Goal: Task Accomplishment & Management: Manage account settings

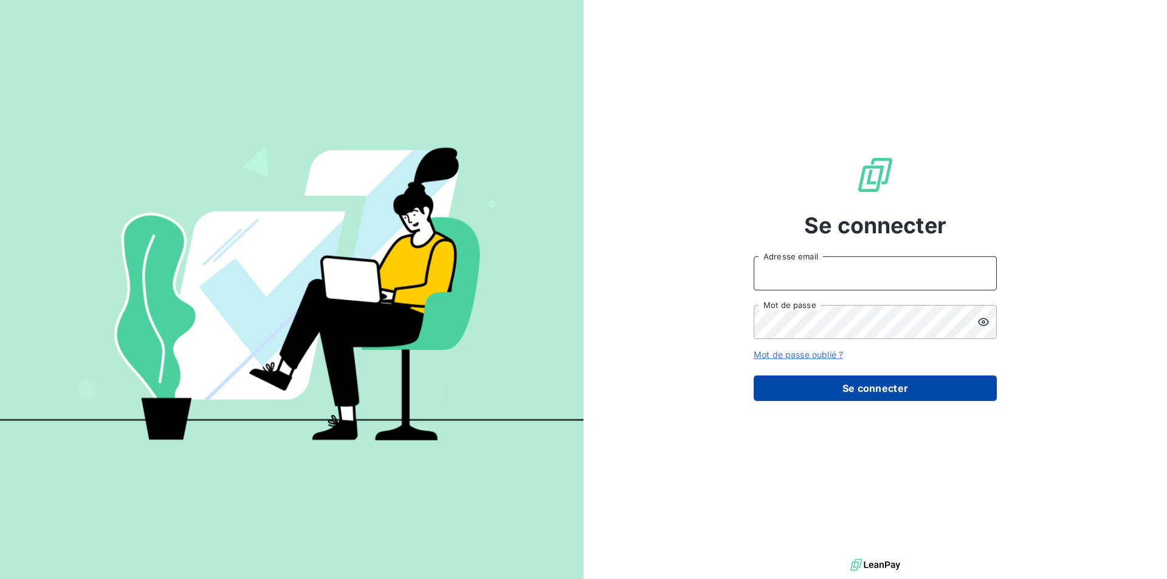
type input "[EMAIL_ADDRESS][DOMAIN_NAME]"
click at [852, 387] on button "Se connecter" at bounding box center [875, 389] width 243 height 26
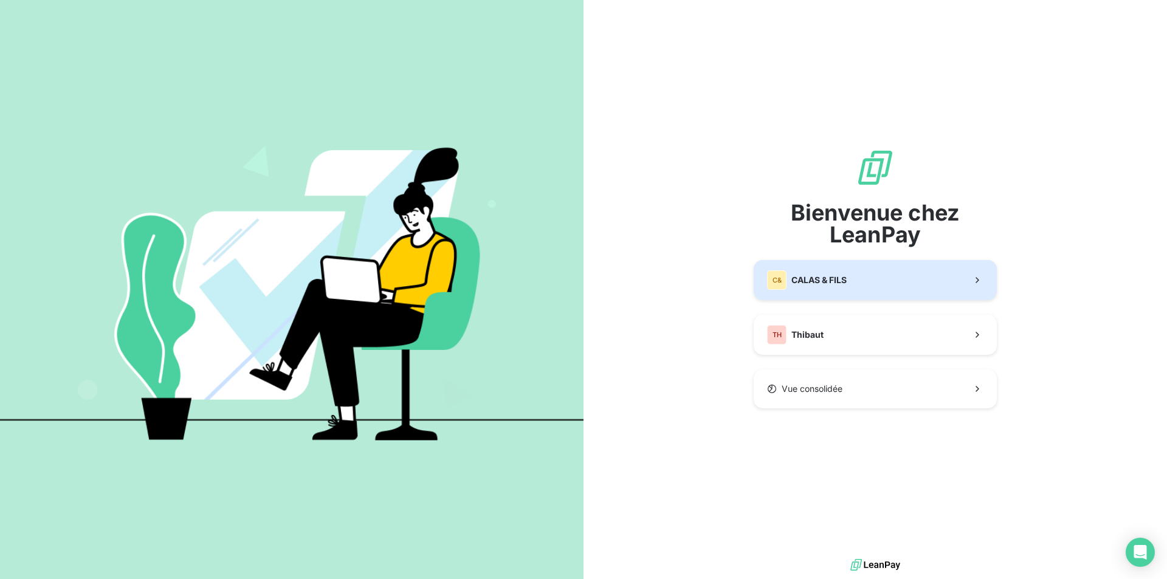
click at [852, 288] on button "C& CALAS & [PERSON_NAME]" at bounding box center [875, 280] width 243 height 40
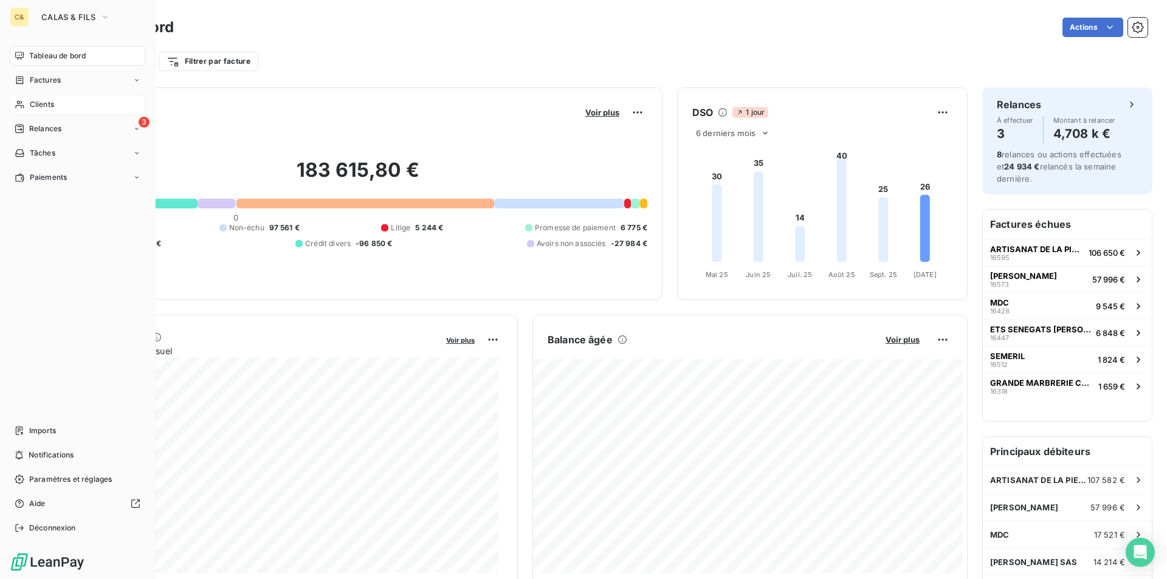
click at [35, 98] on div "Clients" at bounding box center [78, 104] width 136 height 19
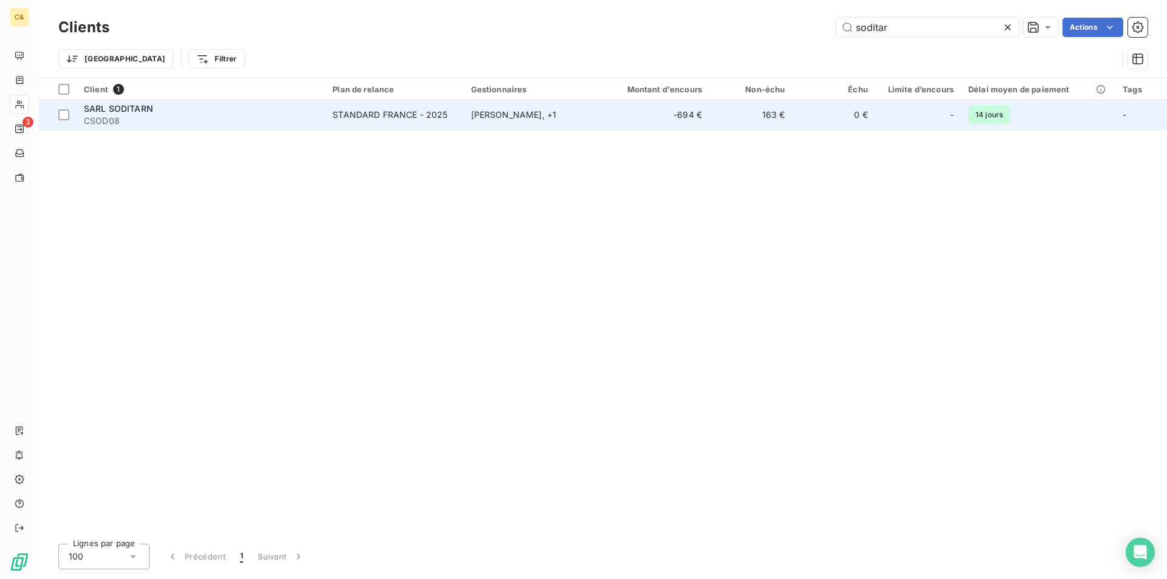
type input "soditar"
click at [638, 116] on td "-694 €" at bounding box center [653, 114] width 111 height 29
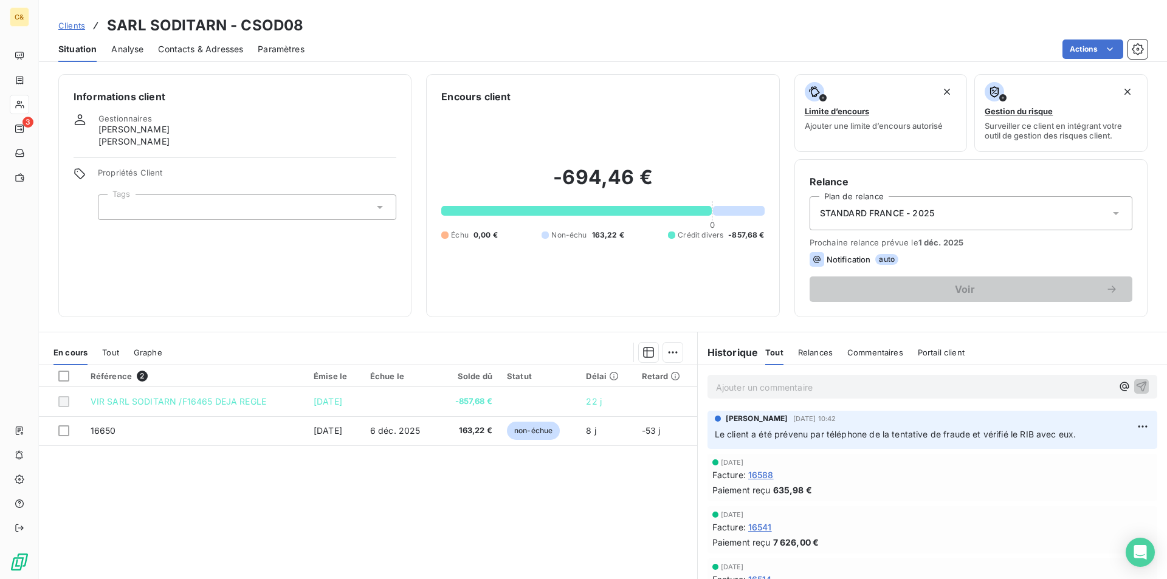
click at [435, 456] on div "Référence 2 Émise le Échue le Solde dû Statut Délai Retard VIR SARL SODITARN /F…" at bounding box center [368, 482] width 658 height 234
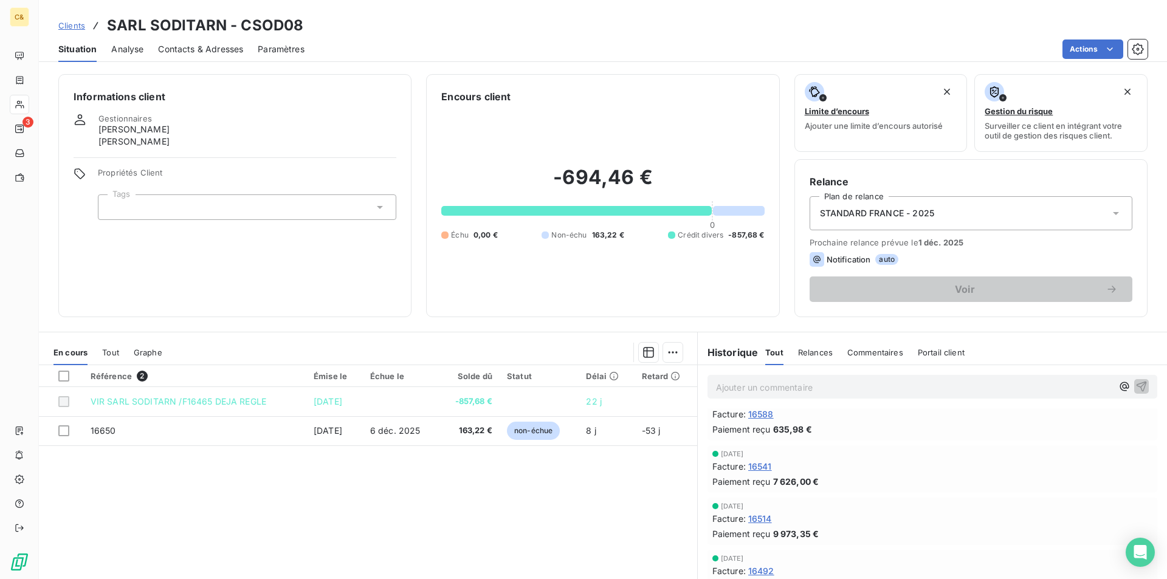
click at [521, 475] on div "Référence 2 Émise le Échue le Solde dû Statut Délai Retard VIR SARL SODITARN /F…" at bounding box center [368, 482] width 658 height 234
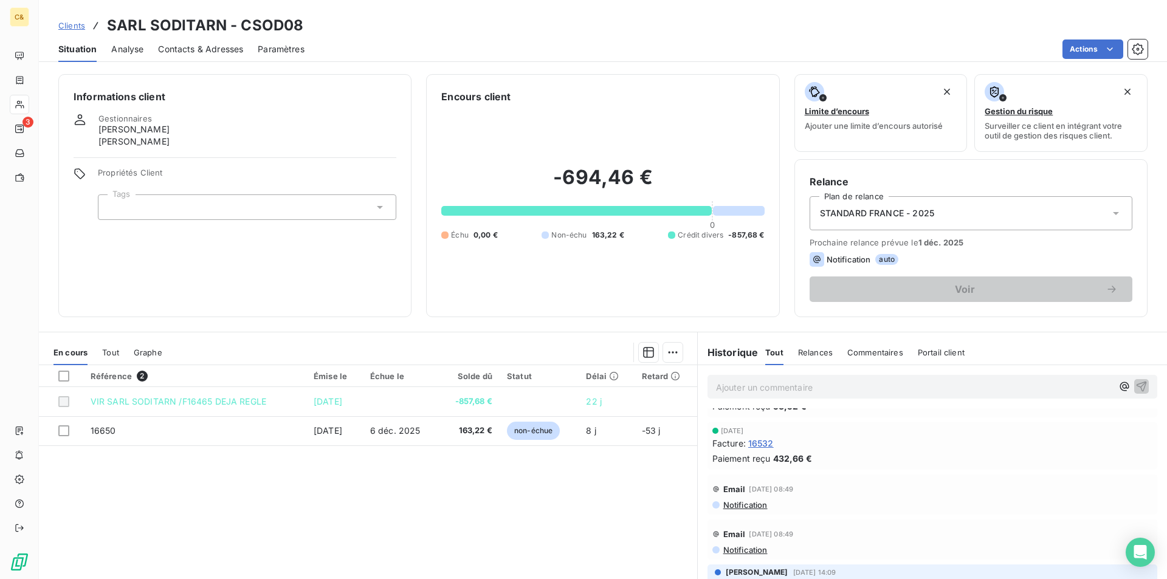
click at [513, 504] on div "Référence 2 Émise le Échue le Solde dû Statut Délai Retard VIR SARL SODITARN /F…" at bounding box center [368, 482] width 658 height 234
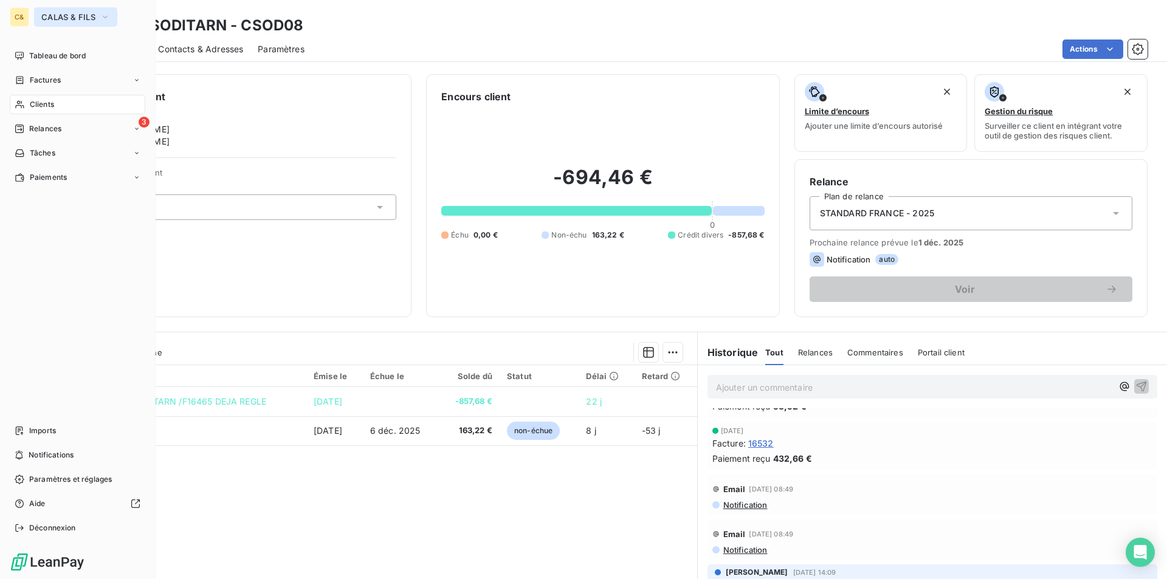
click at [67, 19] on span "CALAS & FILS" at bounding box center [68, 17] width 54 height 10
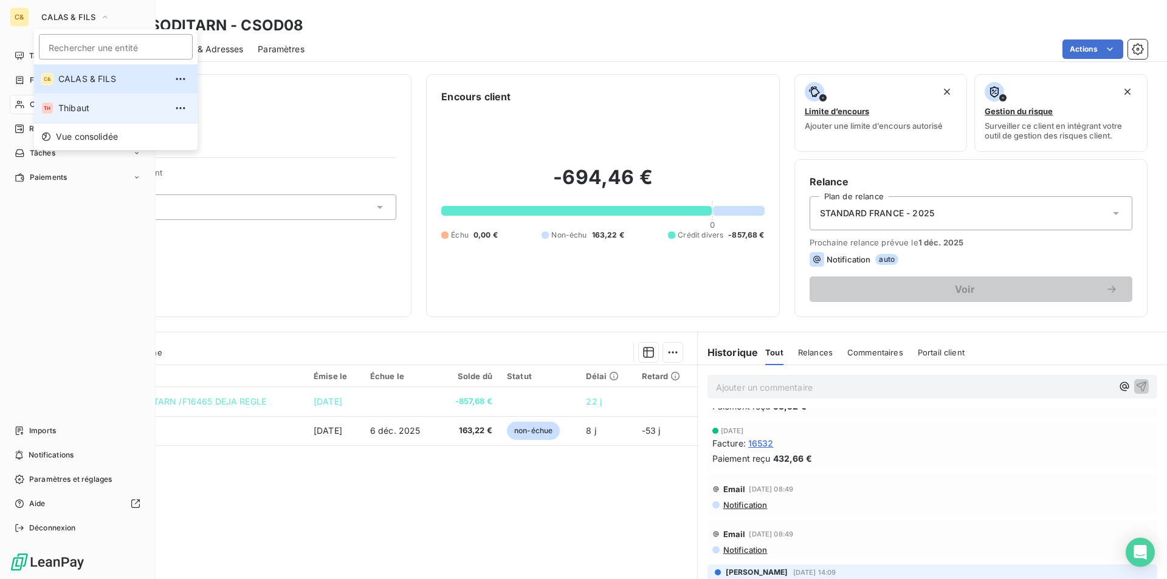
click at [77, 100] on li "TH Thibaut" at bounding box center [116, 108] width 164 height 29
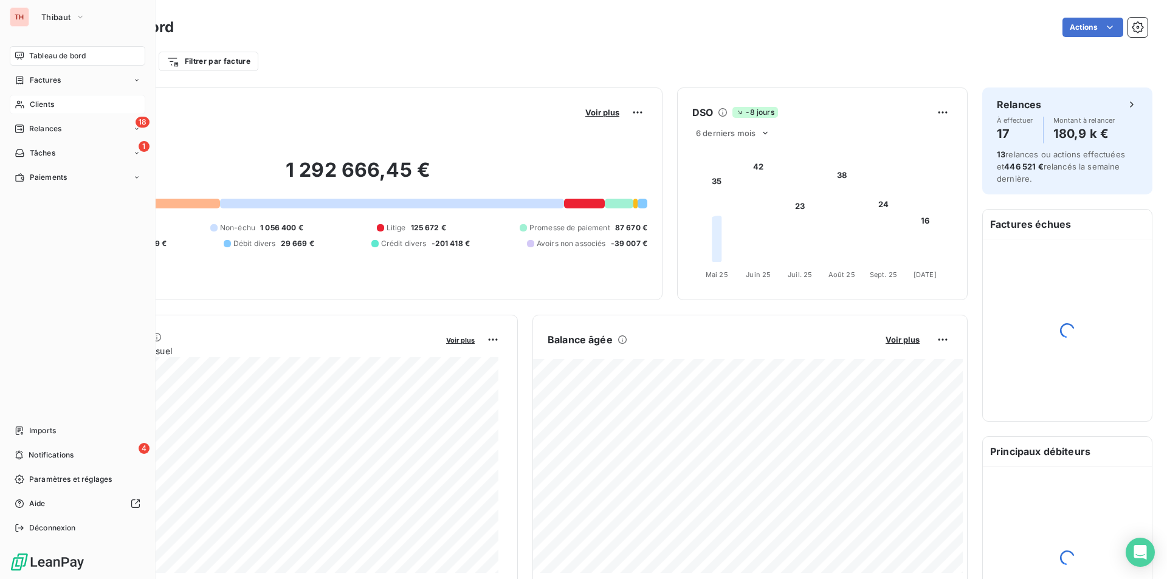
click at [47, 103] on span "Clients" at bounding box center [42, 104] width 24 height 11
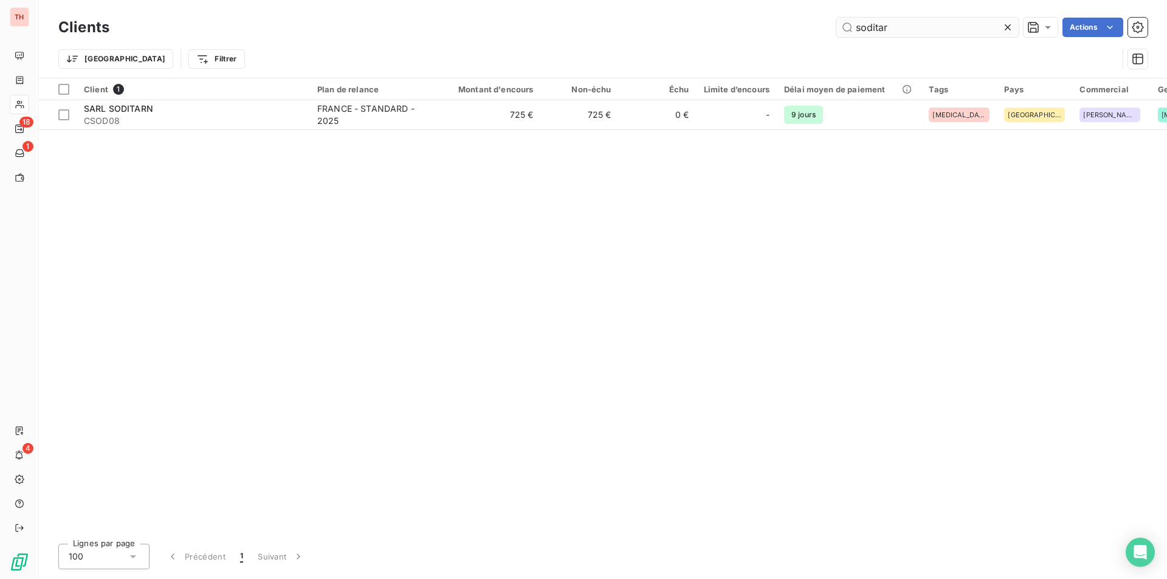
drag, startPoint x: 896, startPoint y: 29, endPoint x: 855, endPoint y: 31, distance: 40.2
click at [855, 31] on input "soditar" at bounding box center [928, 27] width 182 height 19
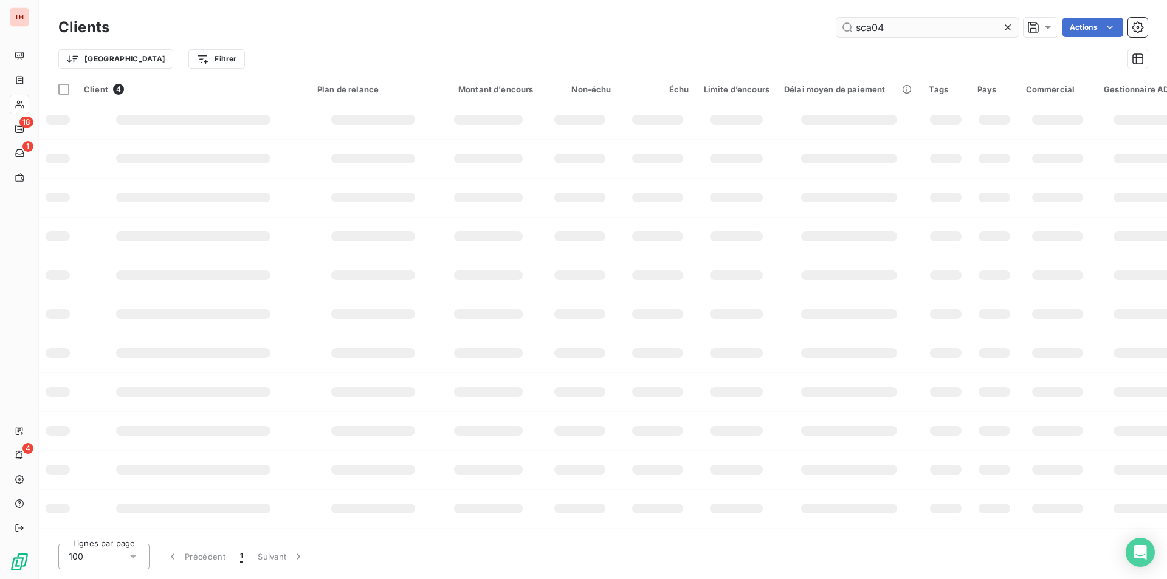
type input "sca04"
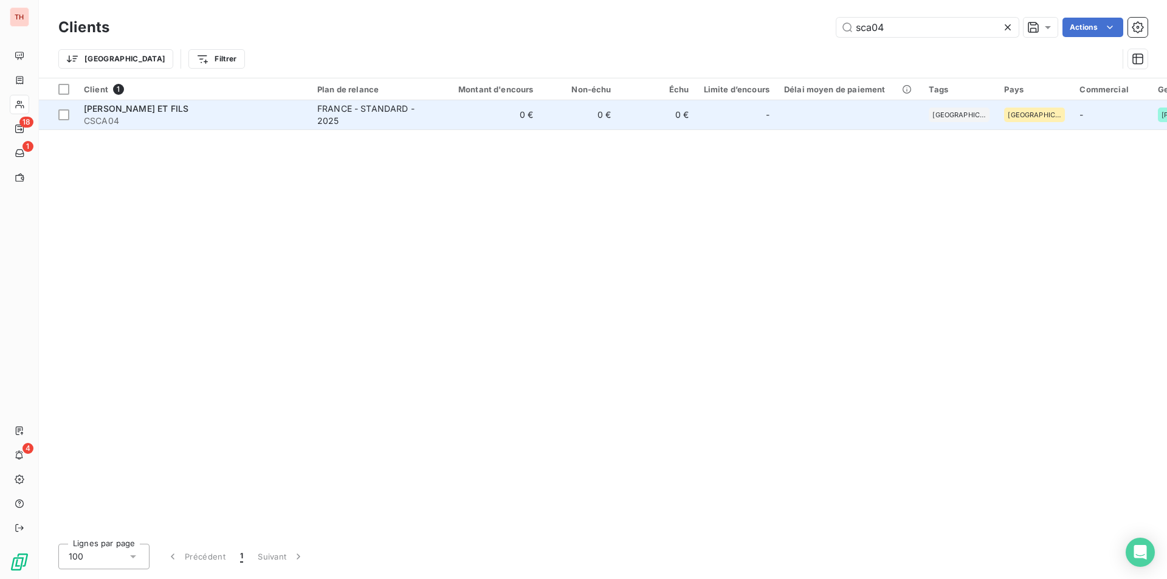
click at [213, 128] on td "[PERSON_NAME] ET FILS CSCA04" at bounding box center [193, 114] width 233 height 29
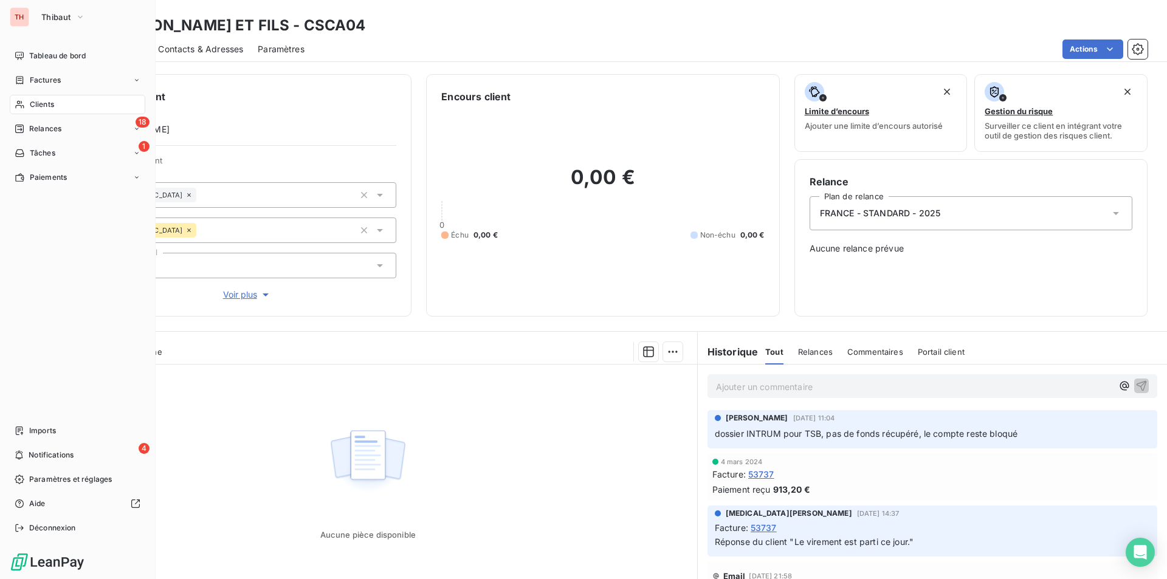
click at [38, 108] on span "Clients" at bounding box center [42, 104] width 24 height 11
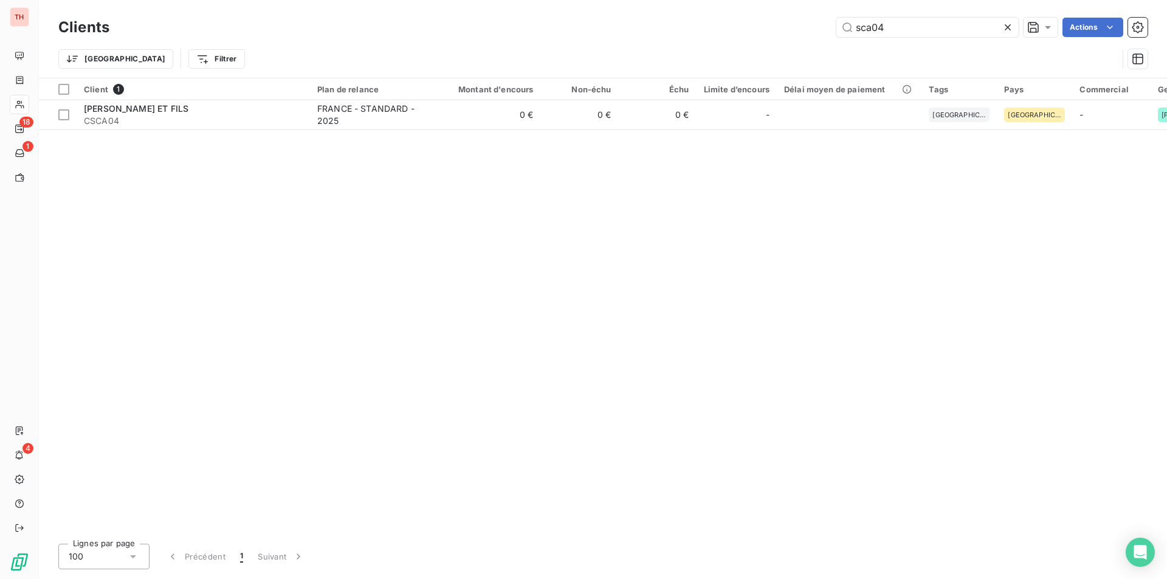
drag, startPoint x: 920, startPoint y: 26, endPoint x: 770, endPoint y: 32, distance: 150.9
click at [770, 32] on div "sca04 Actions" at bounding box center [636, 27] width 1024 height 19
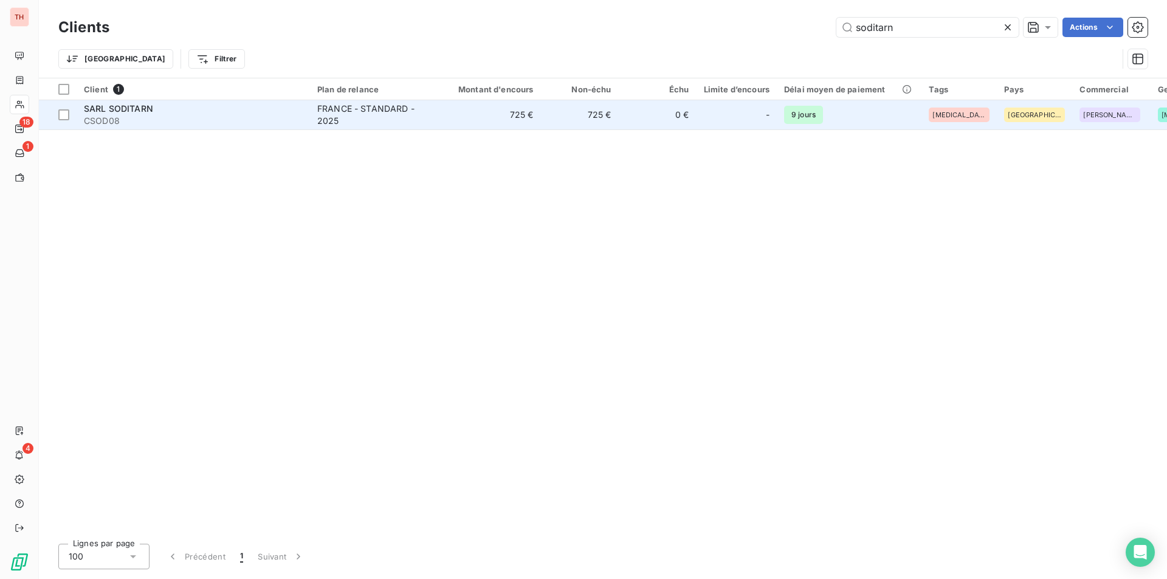
type input "soditarn"
click at [212, 121] on span "CSOD08" at bounding box center [193, 121] width 219 height 12
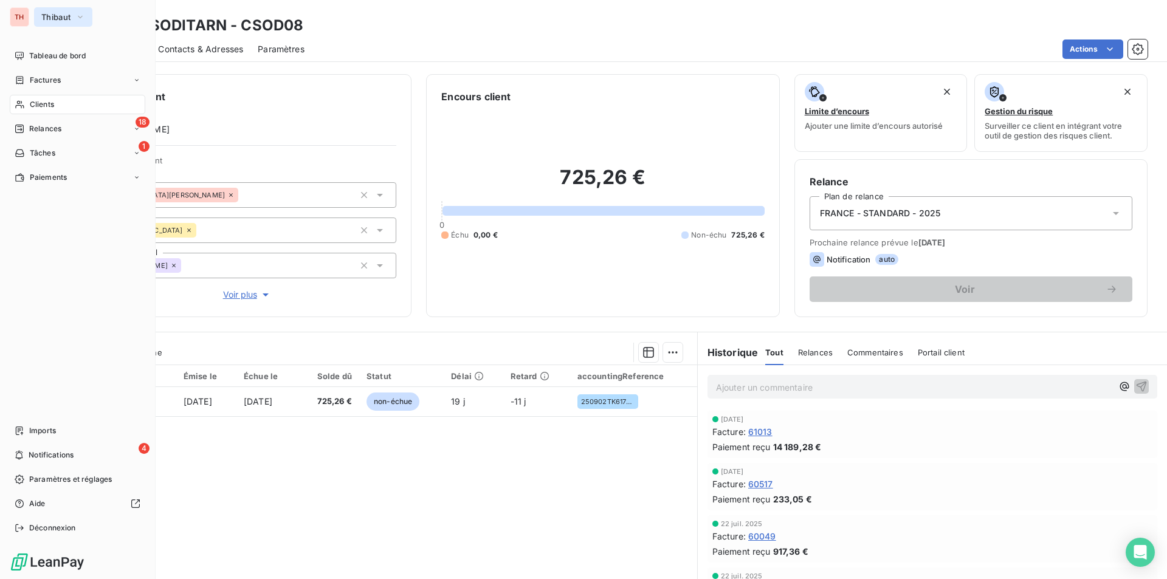
click at [51, 18] on span "Thibaut" at bounding box center [55, 17] width 29 height 10
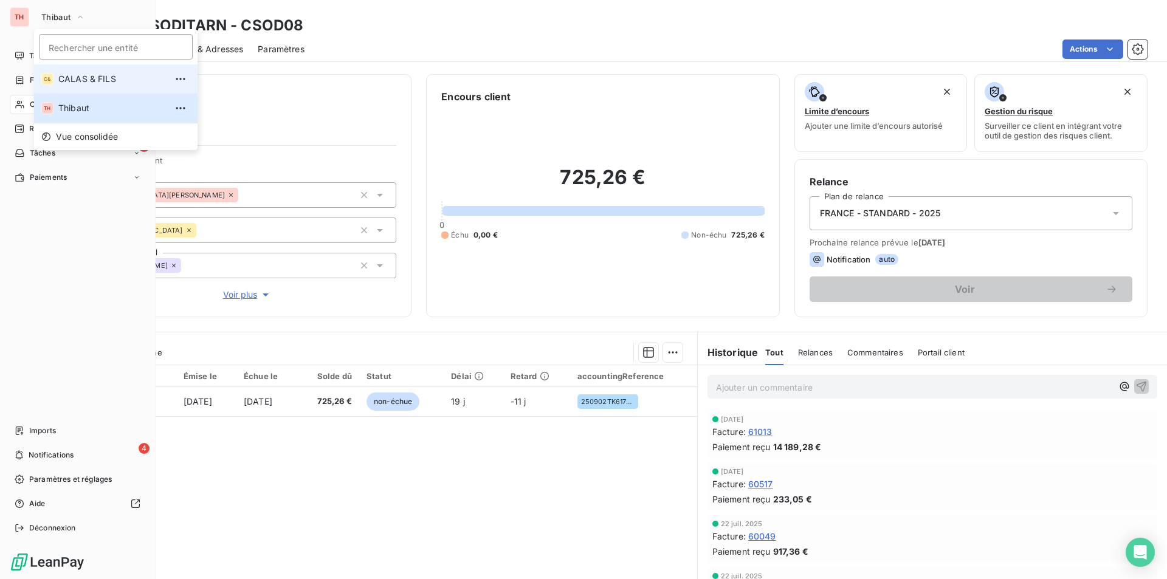
click at [68, 79] on span "CALAS & FILS" at bounding box center [112, 79] width 108 height 12
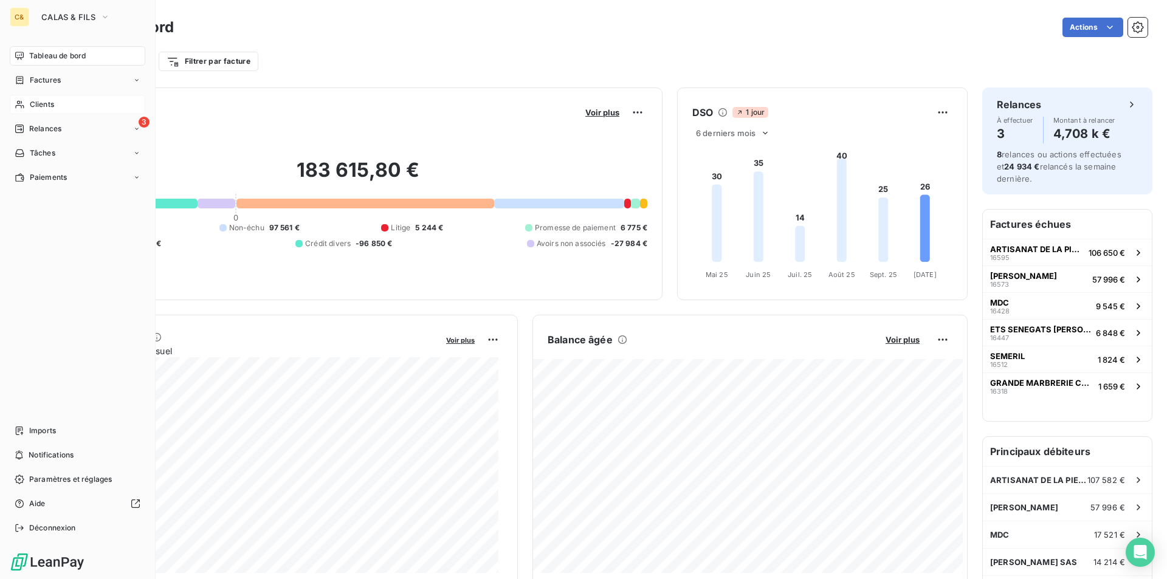
click at [64, 106] on div "Clients" at bounding box center [78, 104] width 136 height 19
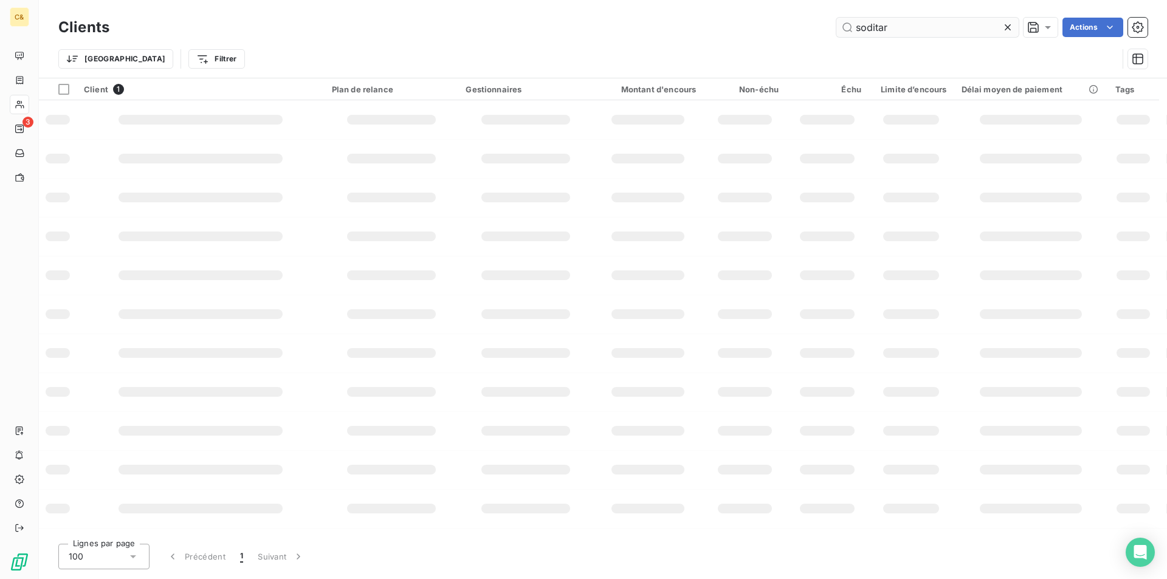
type input "soditarn"
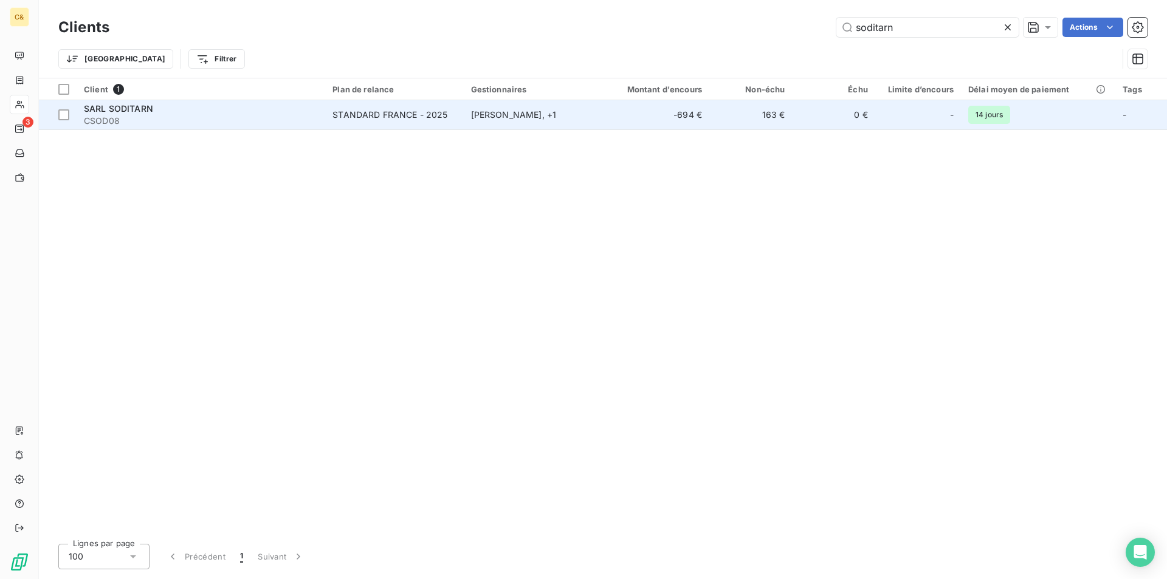
click at [281, 114] on div "SARL SODITARN" at bounding box center [201, 109] width 234 height 12
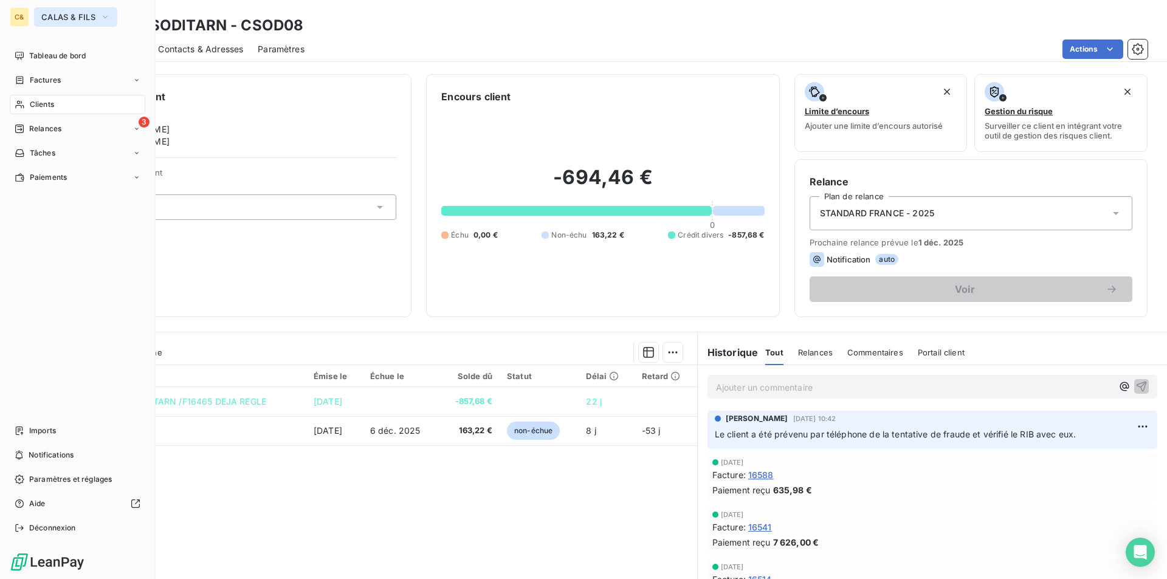
click at [54, 19] on span "CALAS & FILS" at bounding box center [68, 17] width 54 height 10
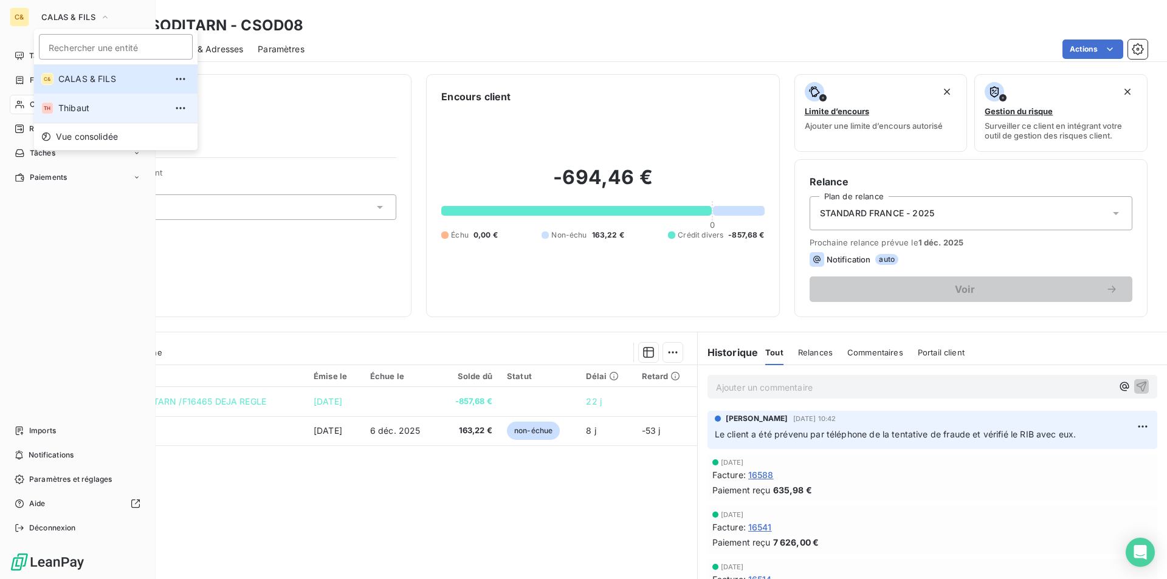
click at [72, 103] on span "Thibaut" at bounding box center [112, 108] width 108 height 12
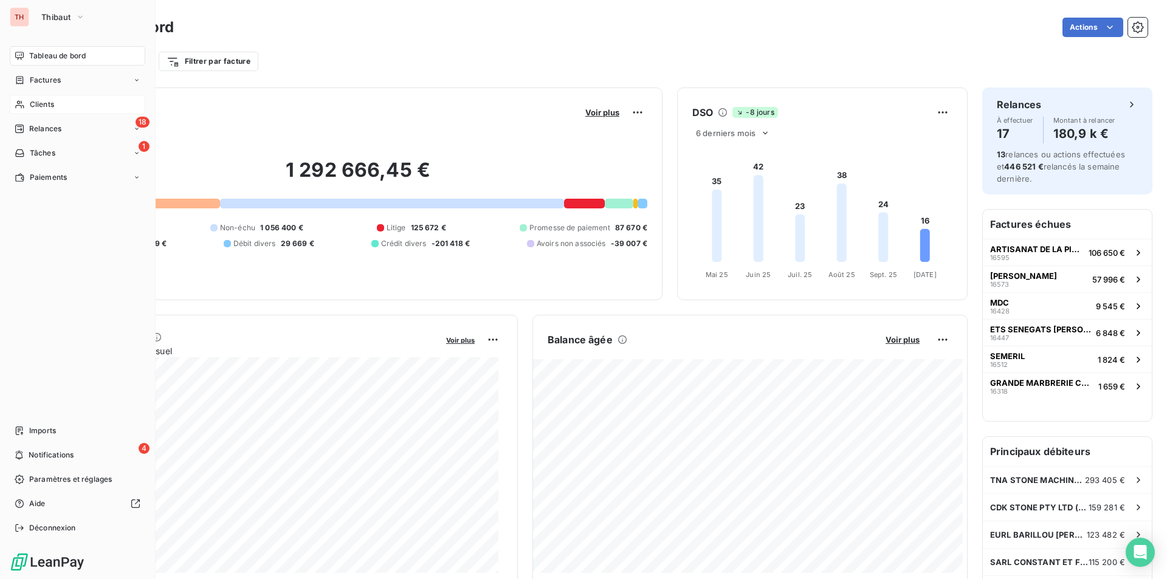
click at [24, 109] on icon at bounding box center [20, 105] width 10 height 10
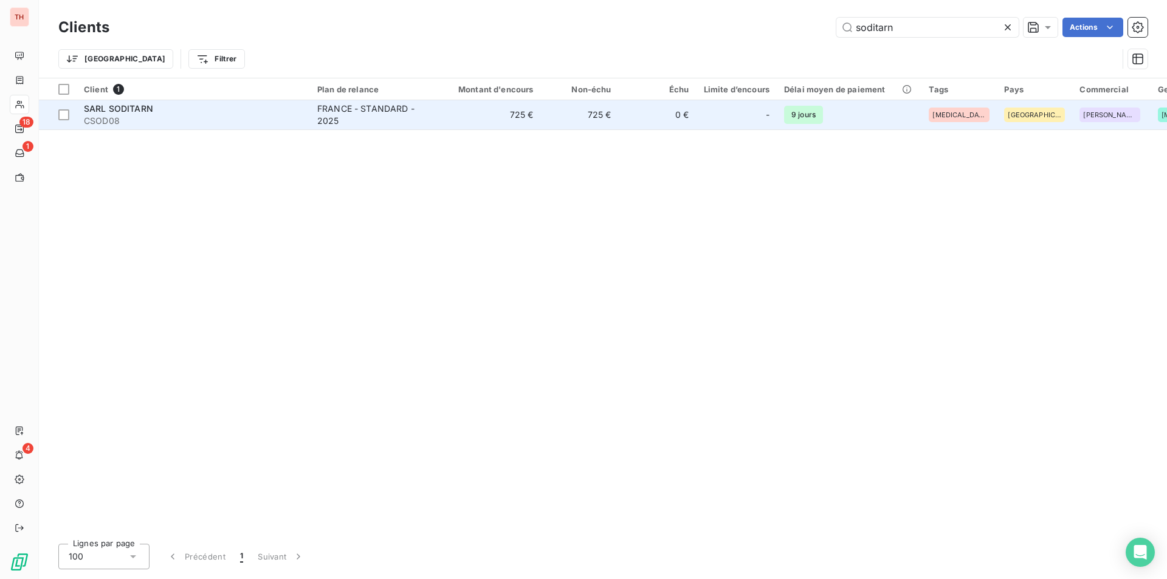
click at [233, 119] on span "CSOD08" at bounding box center [193, 121] width 219 height 12
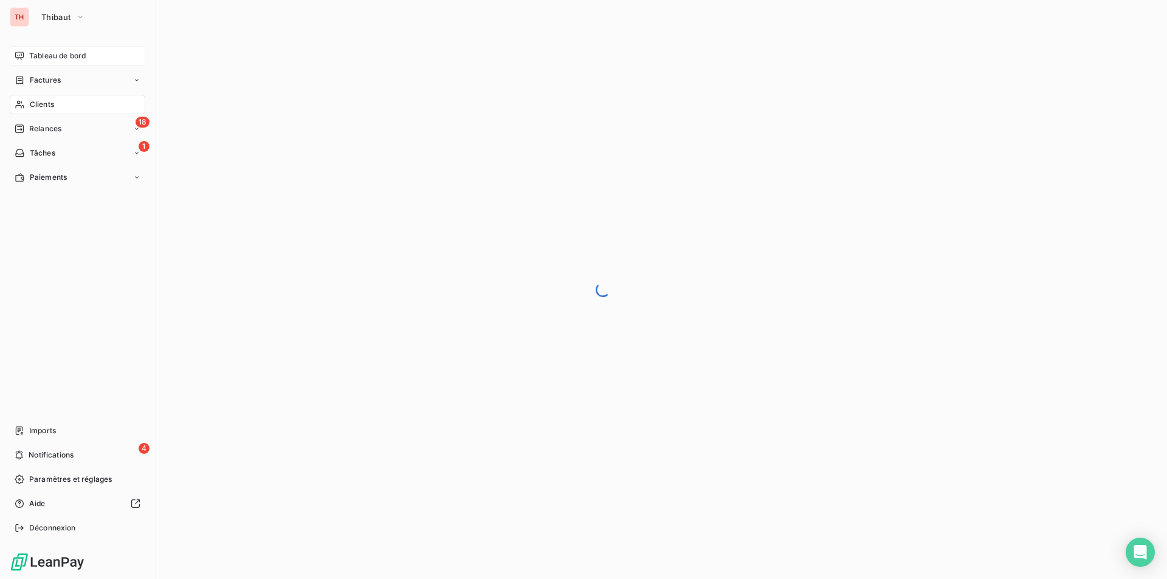
click at [41, 56] on span "Tableau de bord" at bounding box center [57, 55] width 57 height 11
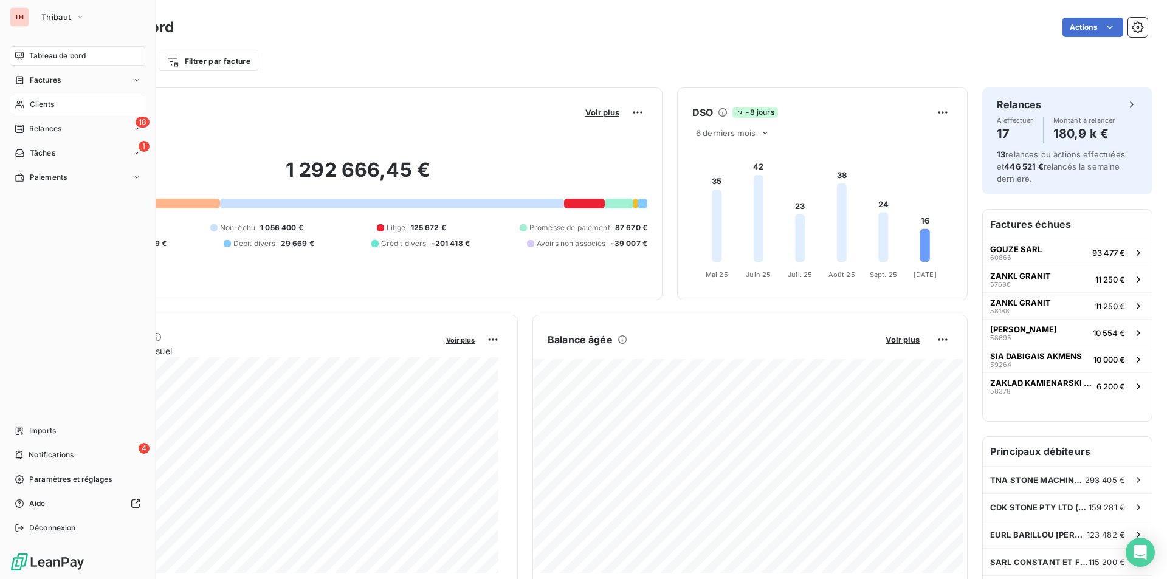
click at [46, 104] on span "Clients" at bounding box center [42, 104] width 24 height 11
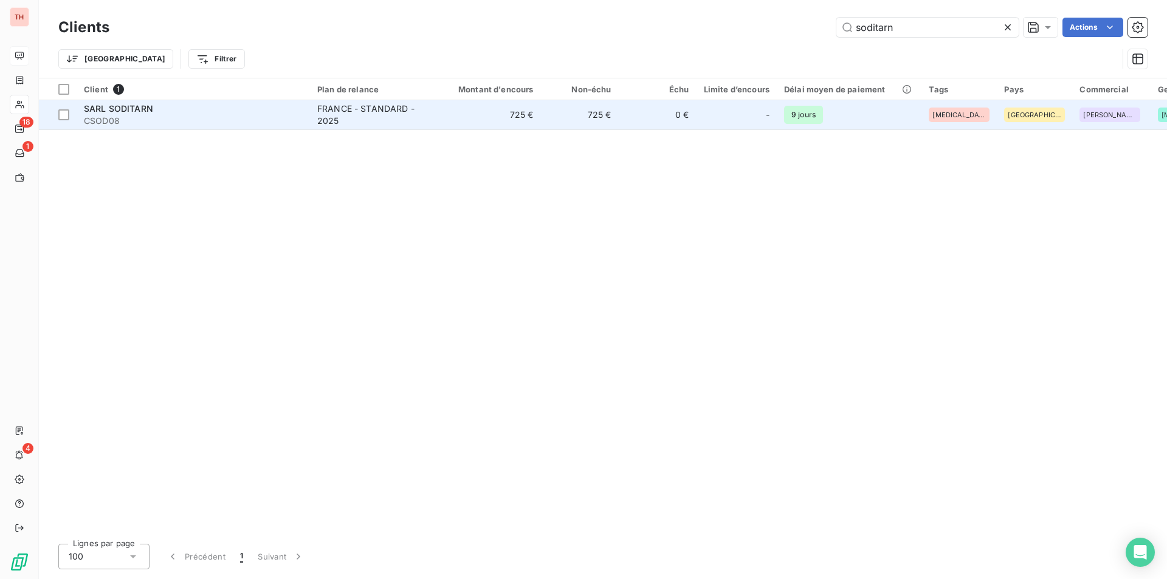
click at [584, 110] on td "725 €" at bounding box center [580, 114] width 78 height 29
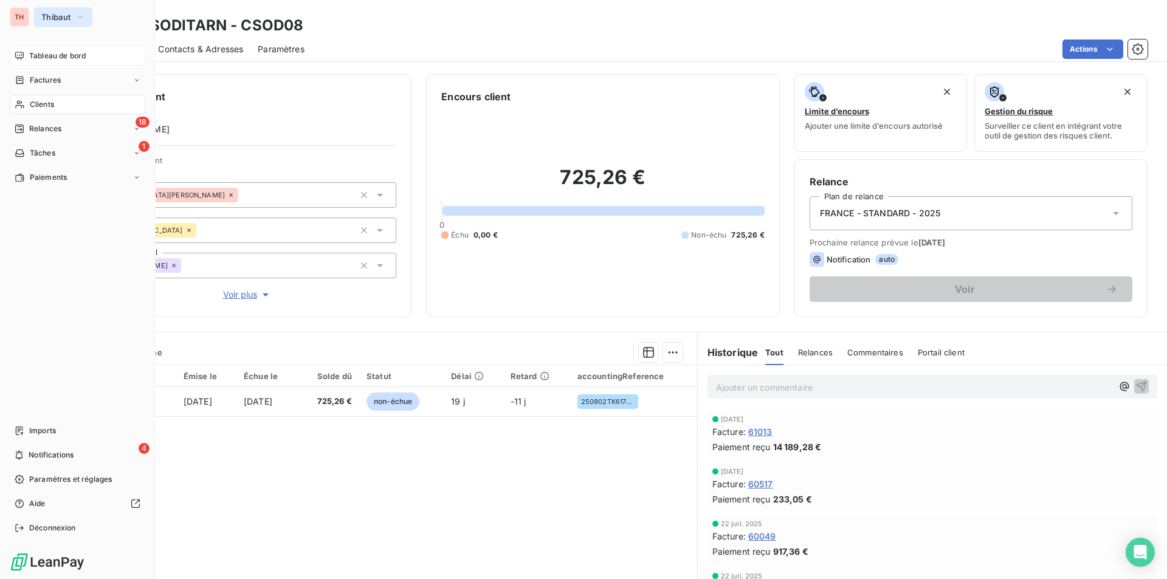
click at [47, 16] on span "Thibaut" at bounding box center [55, 17] width 29 height 10
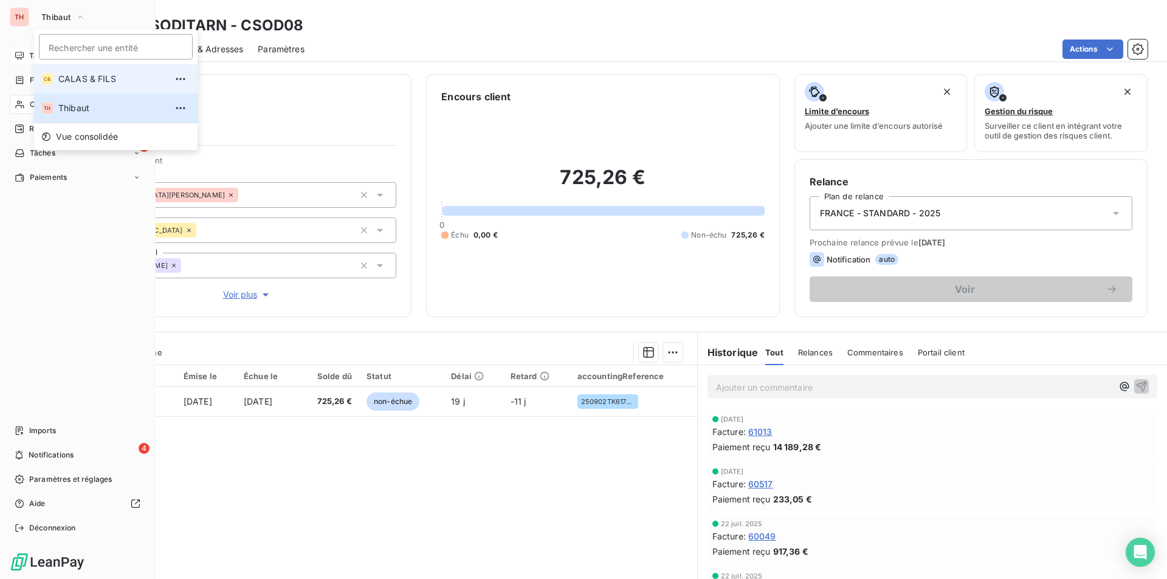
click at [109, 81] on span "CALAS & FILS" at bounding box center [112, 79] width 108 height 12
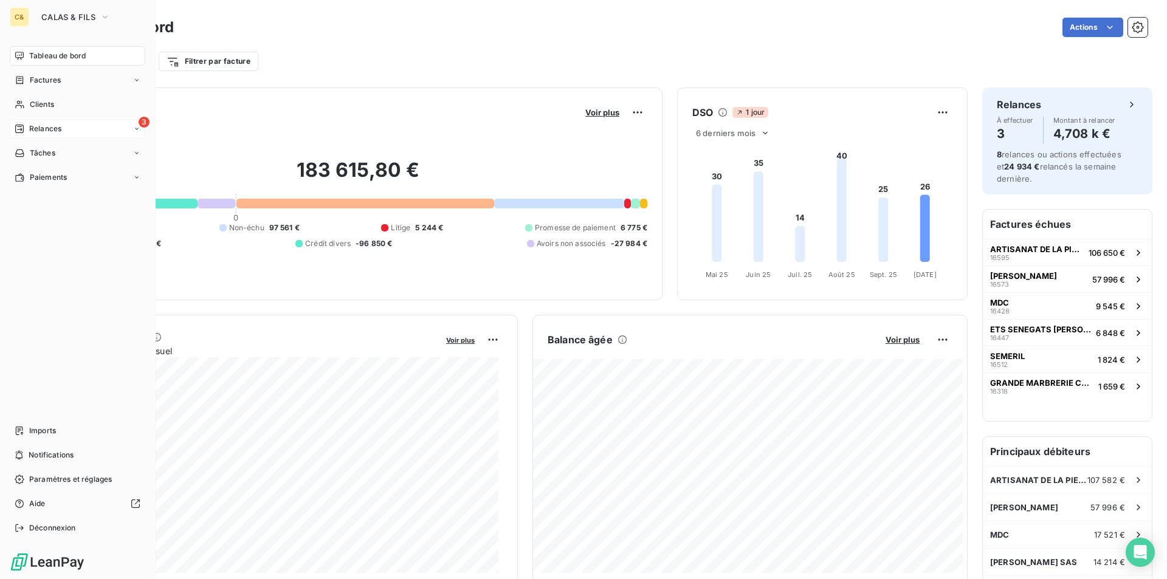
click at [40, 126] on span "Relances" at bounding box center [45, 128] width 32 height 11
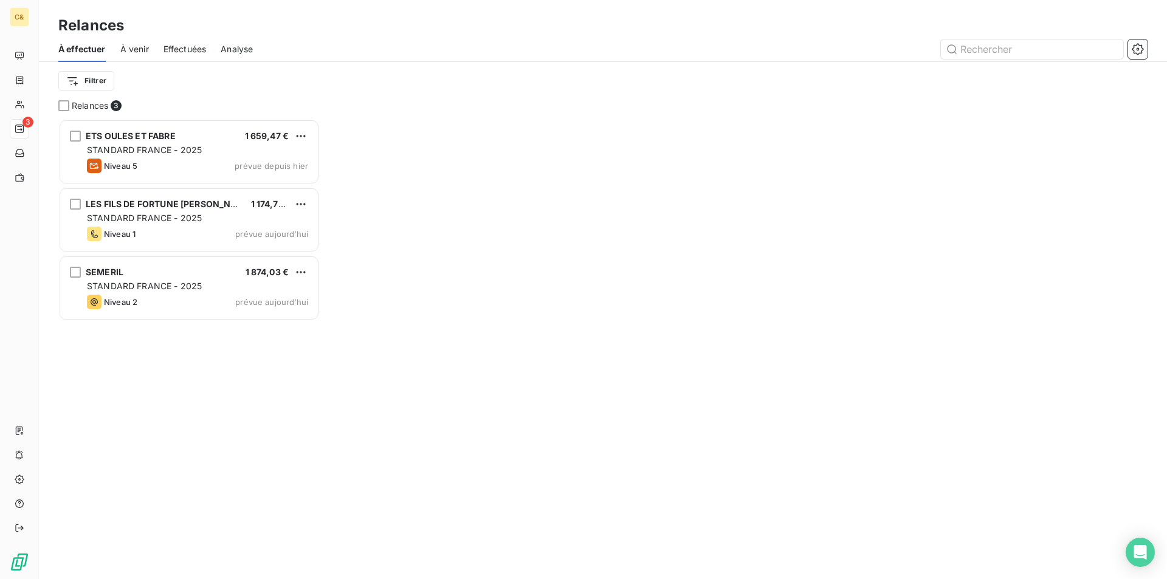
scroll to position [451, 252]
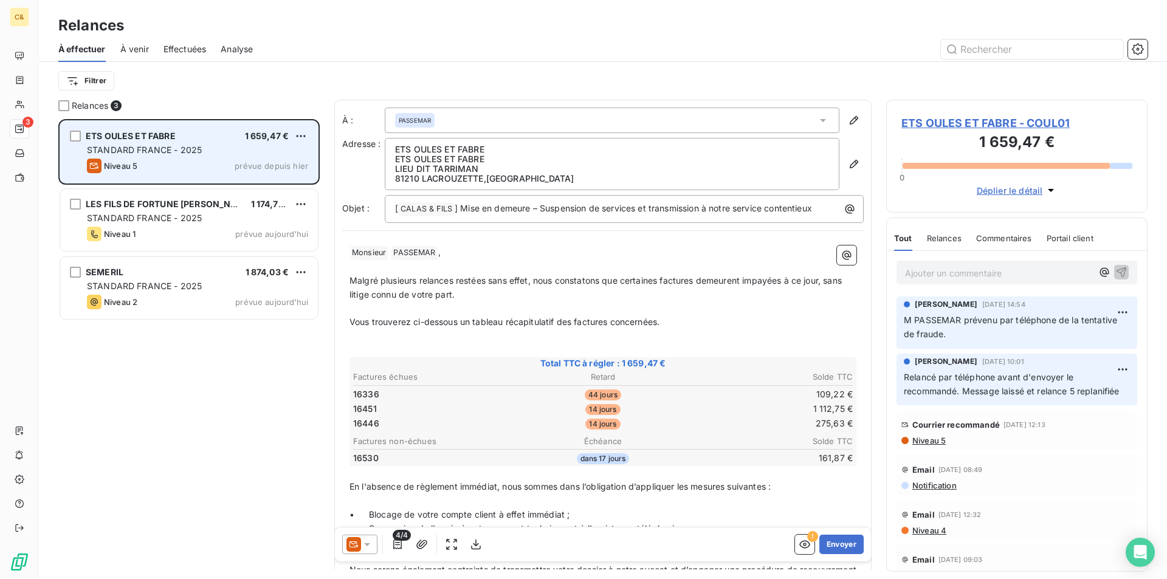
click at [182, 162] on div "Niveau 5 prévue depuis [DATE]" at bounding box center [197, 166] width 221 height 15
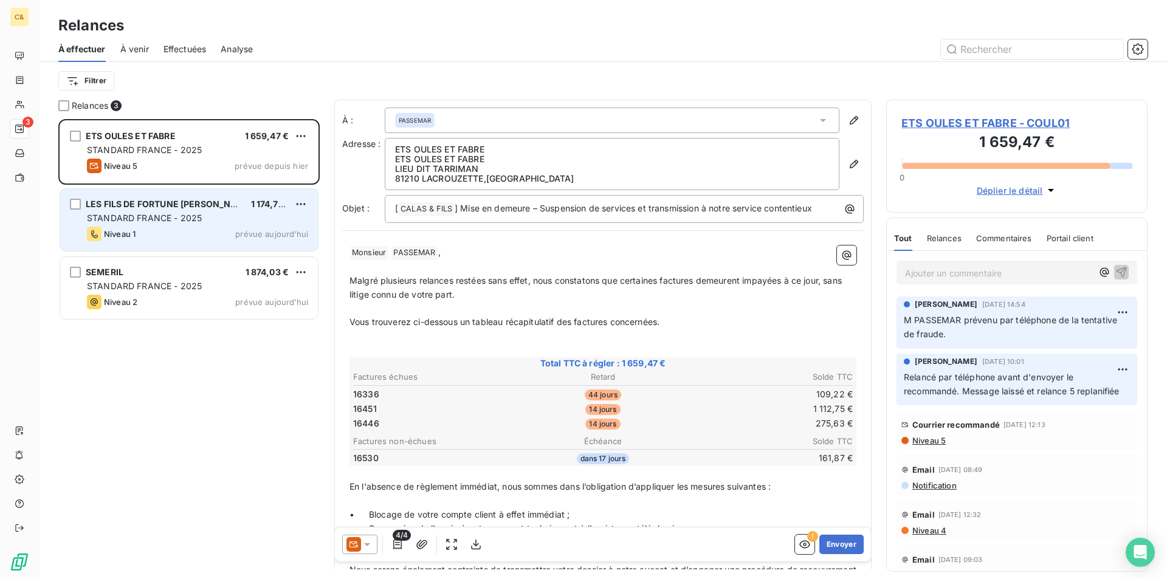
click at [204, 233] on div "Niveau 1 prévue aujourd’hui" at bounding box center [197, 234] width 221 height 15
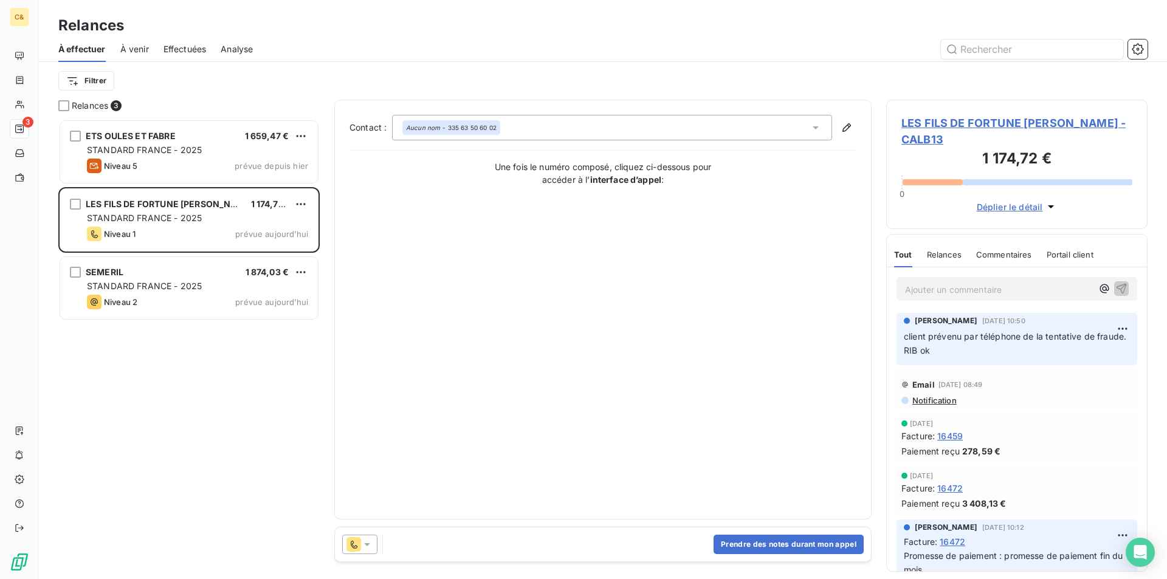
click at [970, 122] on span "LES FILS DE FORTUNE [PERSON_NAME] - CALB13" at bounding box center [1017, 131] width 231 height 33
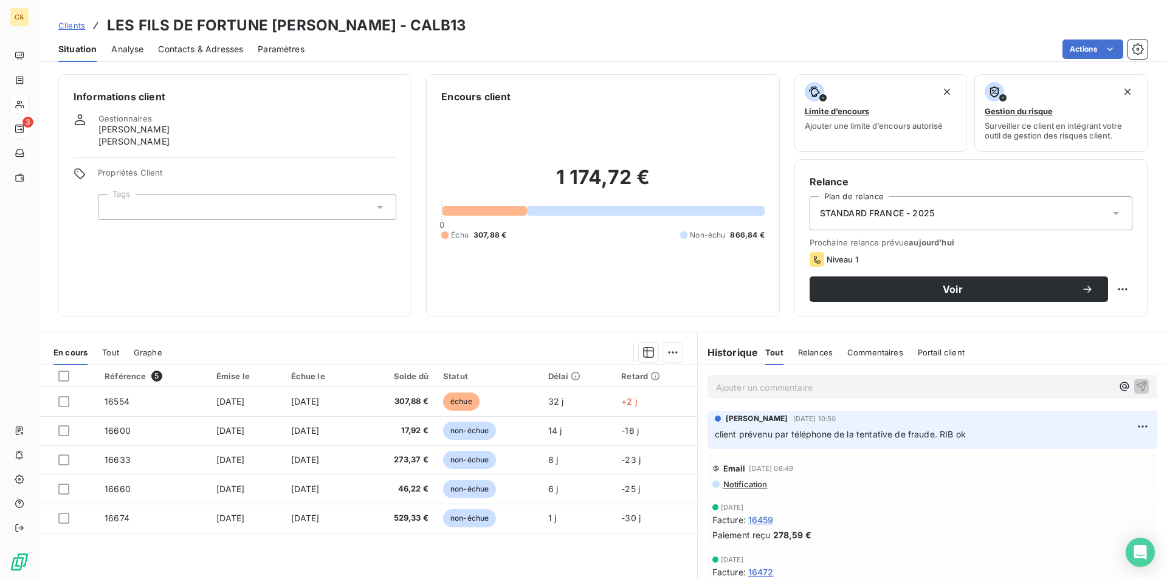
click at [123, 42] on div "Analyse" at bounding box center [127, 49] width 32 height 26
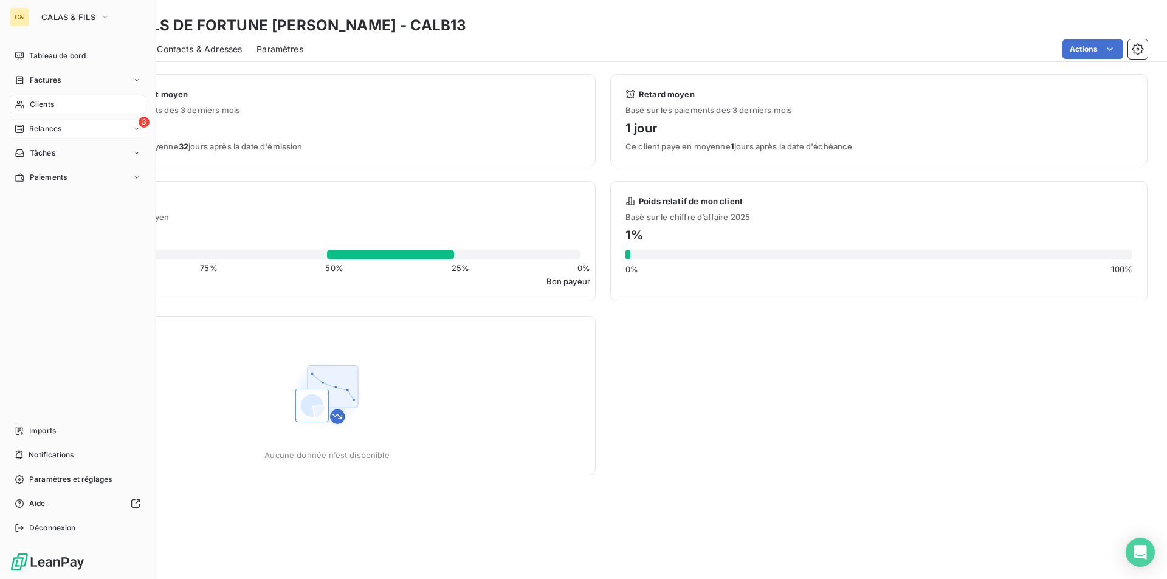
click at [71, 128] on div "3 Relances" at bounding box center [78, 128] width 136 height 19
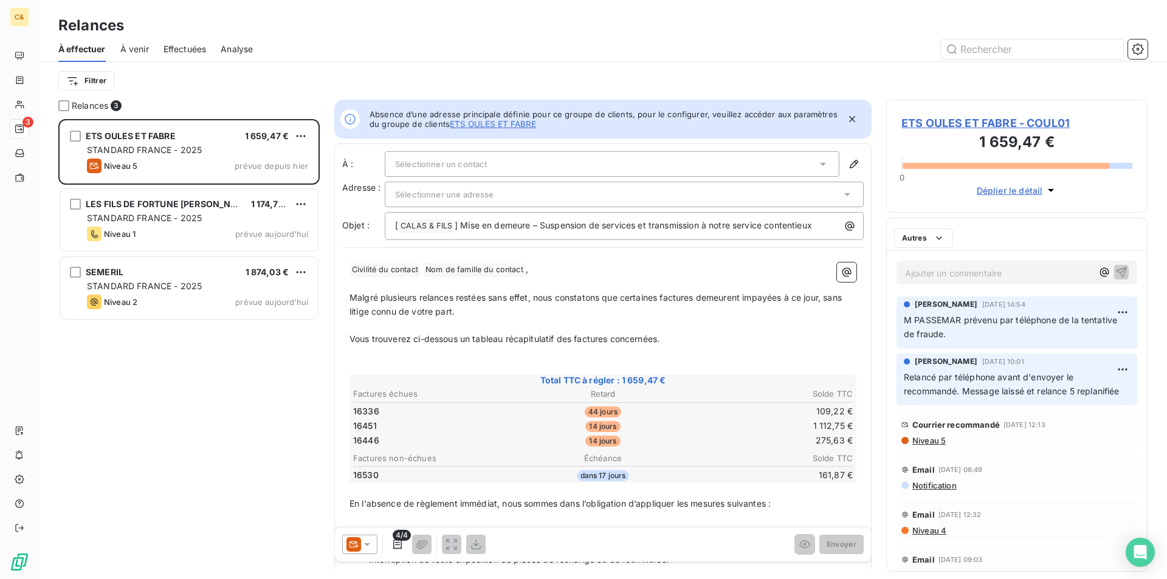
scroll to position [451, 252]
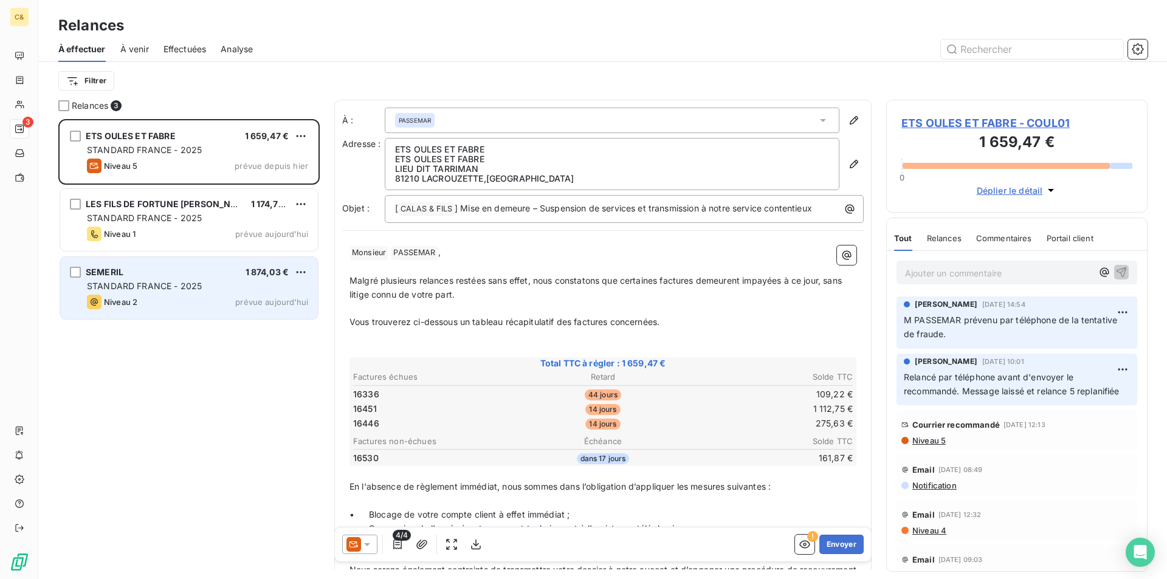
click at [197, 295] on div "Niveau 2 prévue aujourd’hui" at bounding box center [197, 302] width 221 height 15
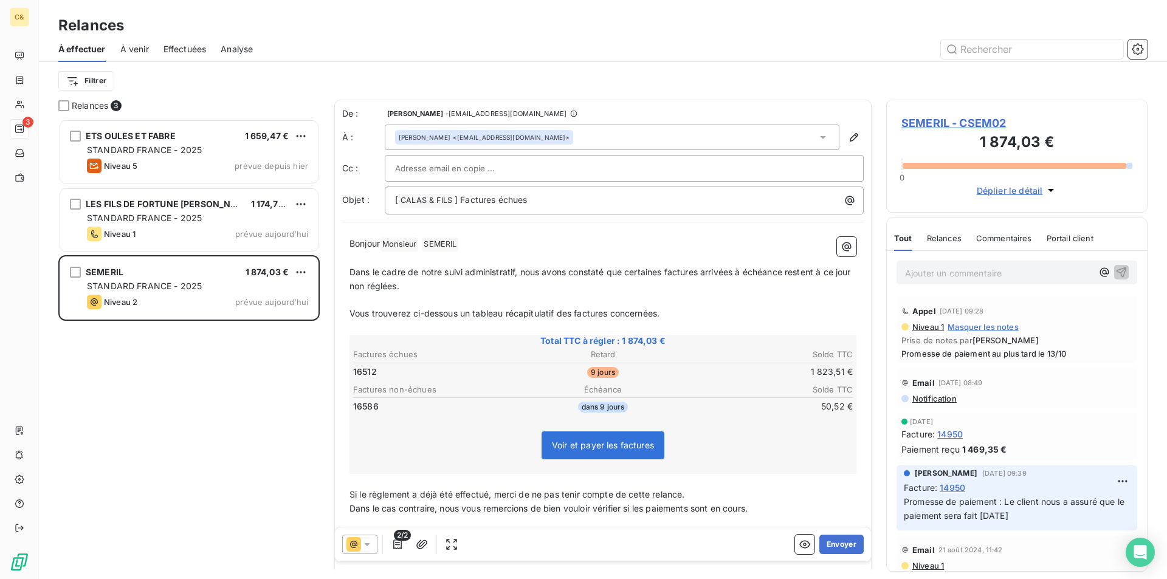
click at [423, 286] on p "Dans le cadre de notre suivi administratif, nous avons constaté que certaines f…" at bounding box center [603, 280] width 507 height 28
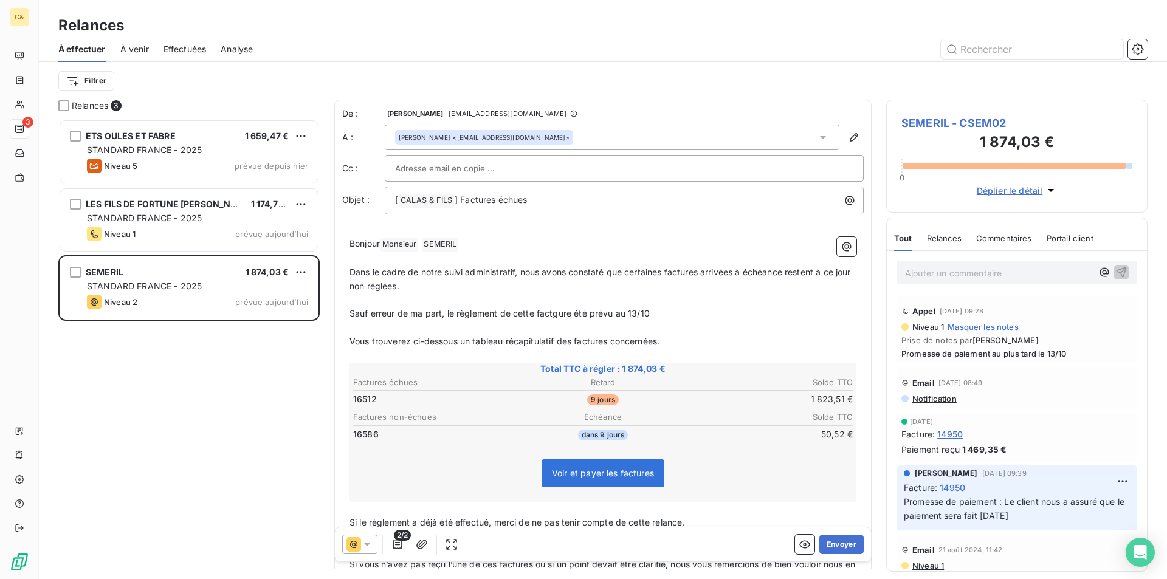
click at [557, 314] on span "Sauf erreur de ma part, le règlement de cette factgure été prévu au 13/10" at bounding box center [500, 313] width 300 height 10
drag, startPoint x: 647, startPoint y: 317, endPoint x: 351, endPoint y: 317, distance: 296.1
click at [351, 317] on p "Sauf erreur de ma part, le règlement de cette facture été prévu au 13/10" at bounding box center [603, 314] width 507 height 14
drag, startPoint x: 629, startPoint y: 314, endPoint x: 610, endPoint y: 314, distance: 18.8
click at [610, 314] on span "Comme convenu lors de notre dernière échange téléphonique, cette facture devait…" at bounding box center [559, 313] width 419 height 10
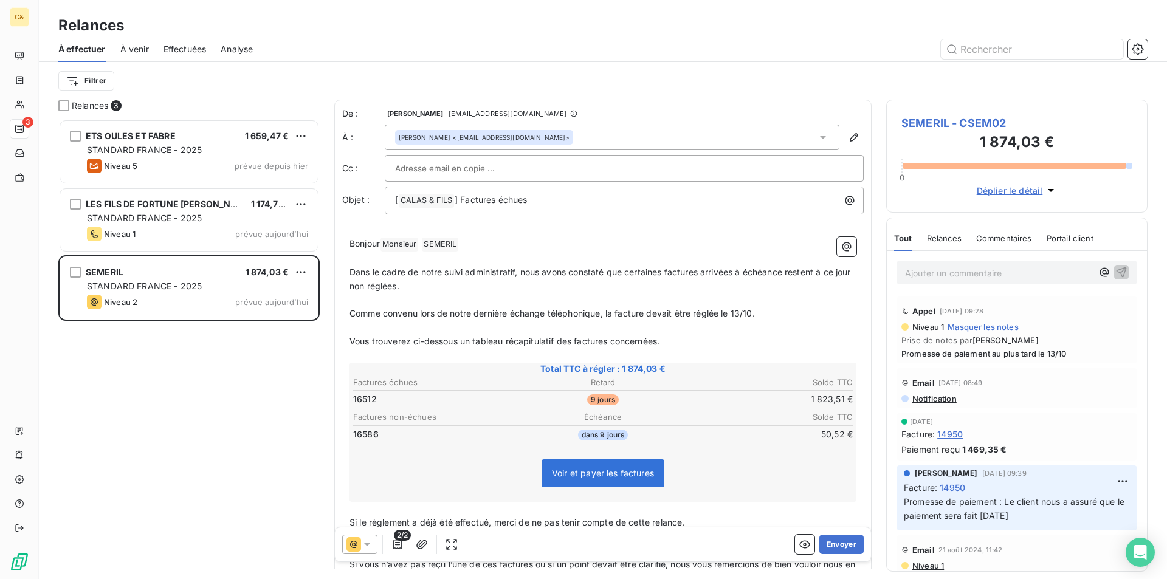
click at [651, 312] on span "Comme convenu lors de notre dernière échange téléphonique, la facture devait êt…" at bounding box center [553, 313] width 406 height 10
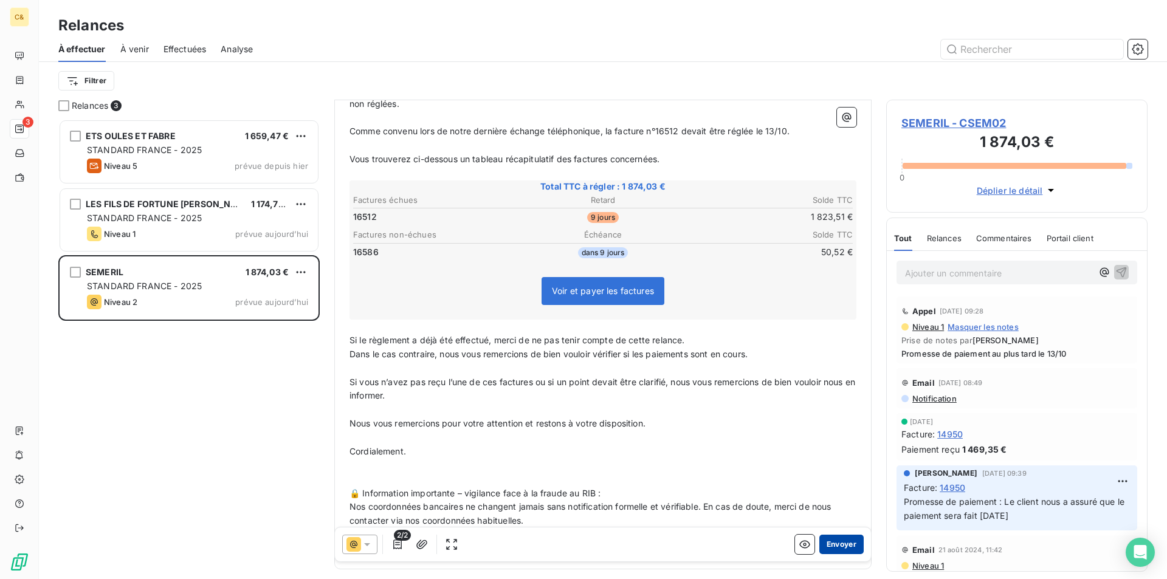
click at [823, 542] on button "Envoyer" at bounding box center [842, 544] width 44 height 19
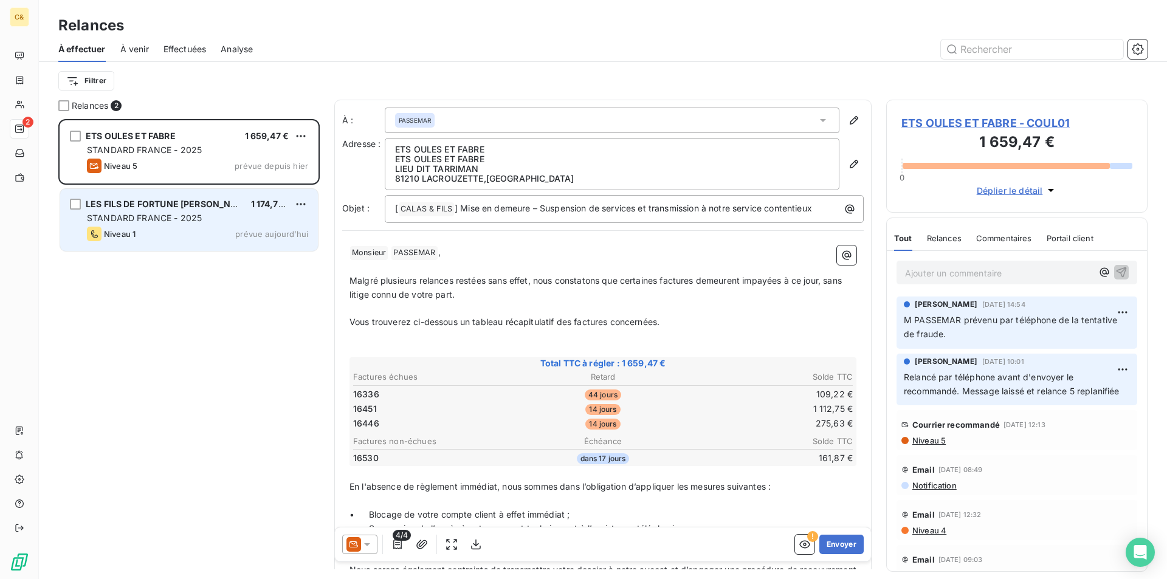
click at [216, 207] on div "LES FILS DE FORTUNE [PERSON_NAME] 1 174,72 €" at bounding box center [197, 204] width 221 height 11
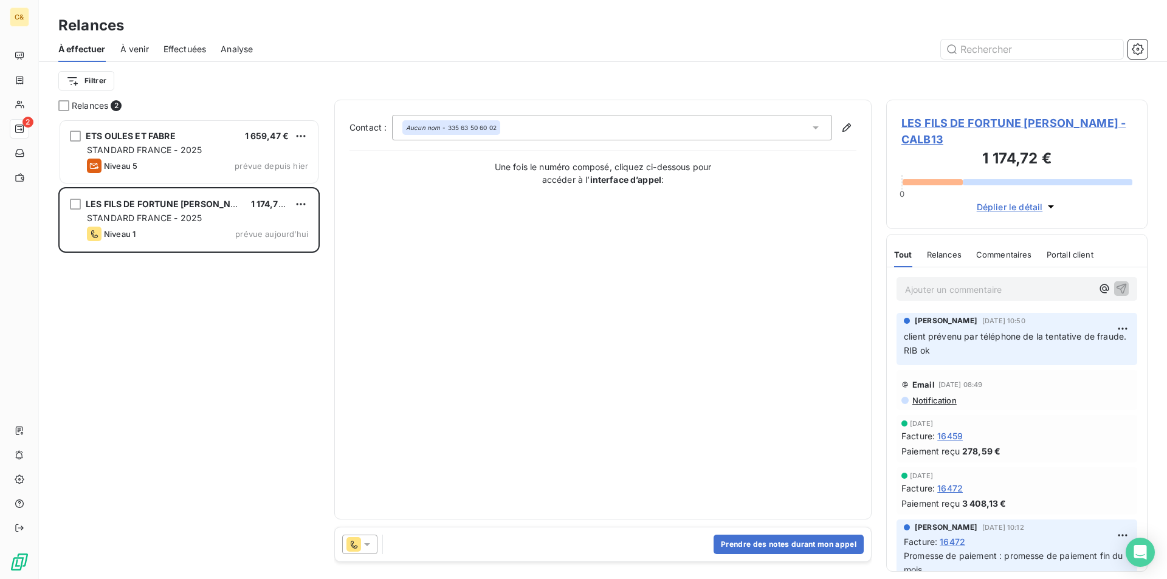
click at [370, 549] on icon at bounding box center [367, 545] width 12 height 12
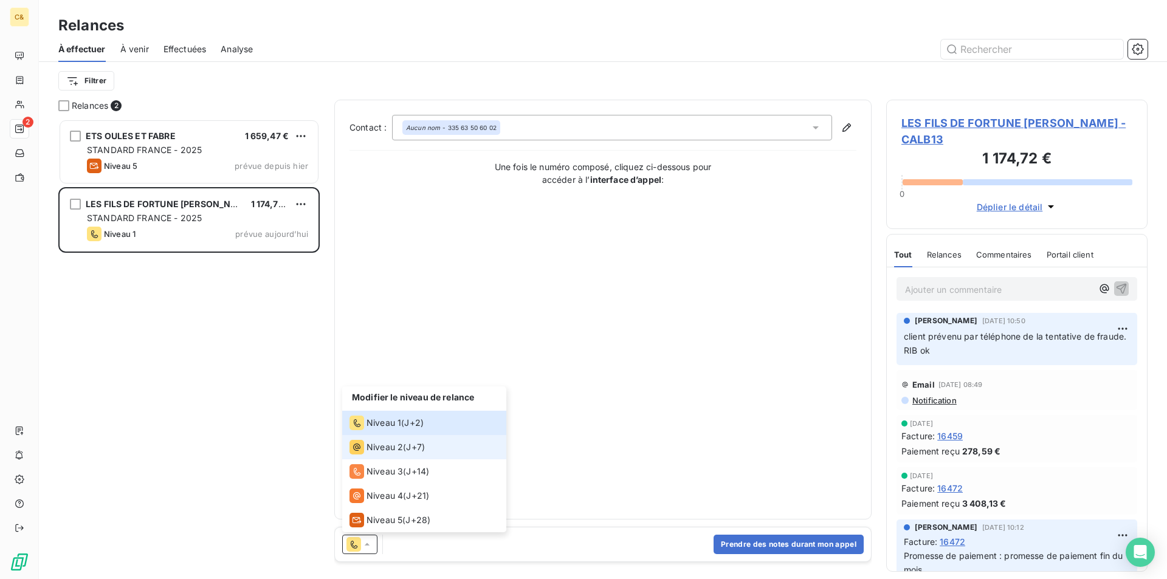
click at [390, 443] on span "Niveau 2" at bounding box center [385, 447] width 36 height 12
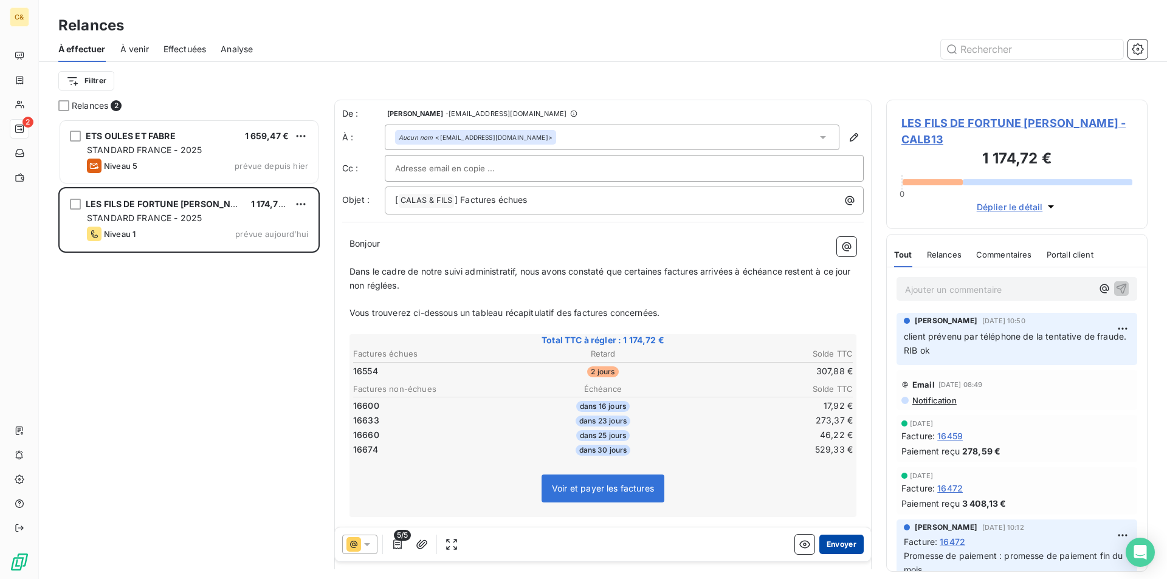
click at [832, 549] on button "Envoyer" at bounding box center [842, 544] width 44 height 19
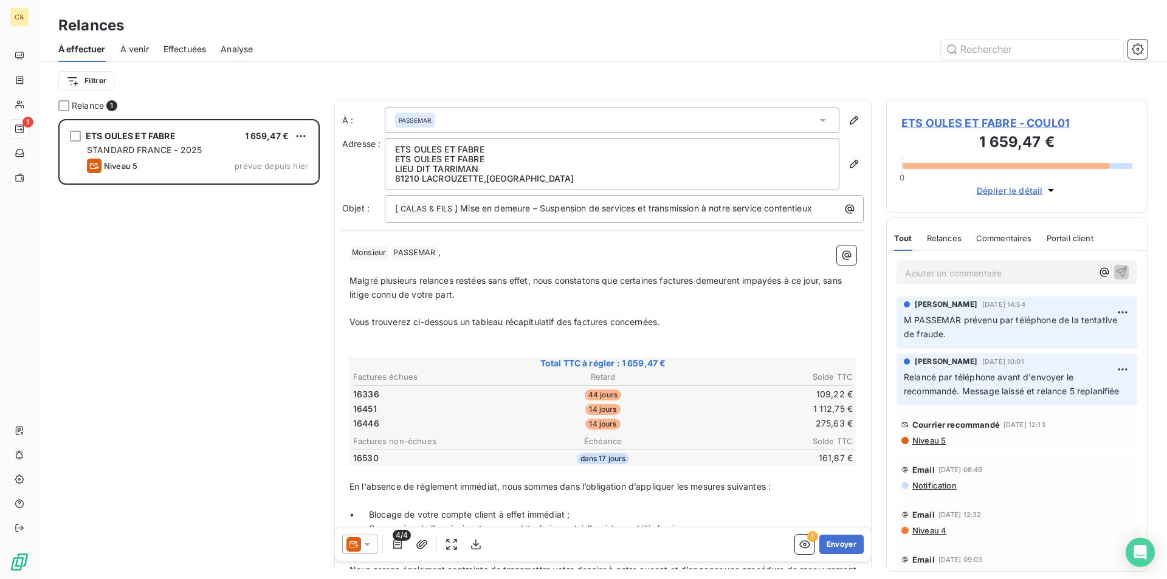
click at [198, 277] on div "ETS OULES ET FABRE 1 659,47 € STANDARD FRANCE - 2025 Niveau 5 prévue depuis [DA…" at bounding box center [188, 349] width 261 height 460
click at [211, 238] on div "ETS OULES ET FABRE 1 659,47 € STANDARD FRANCE - 2025 Niveau 5 prévue depuis [DA…" at bounding box center [188, 349] width 261 height 460
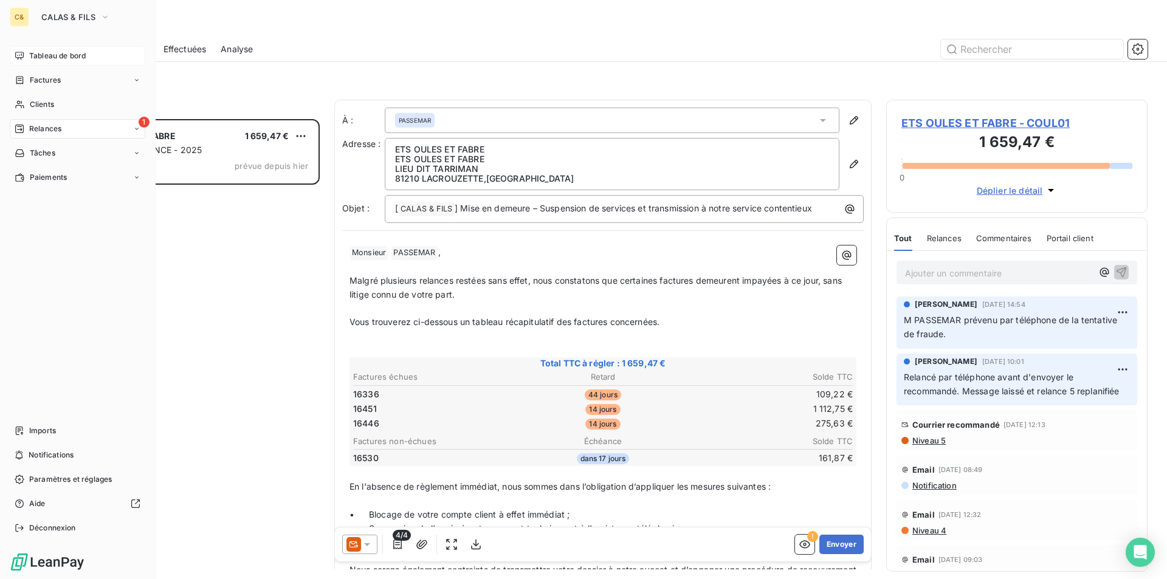
click at [35, 52] on span "Tableau de bord" at bounding box center [57, 55] width 57 height 11
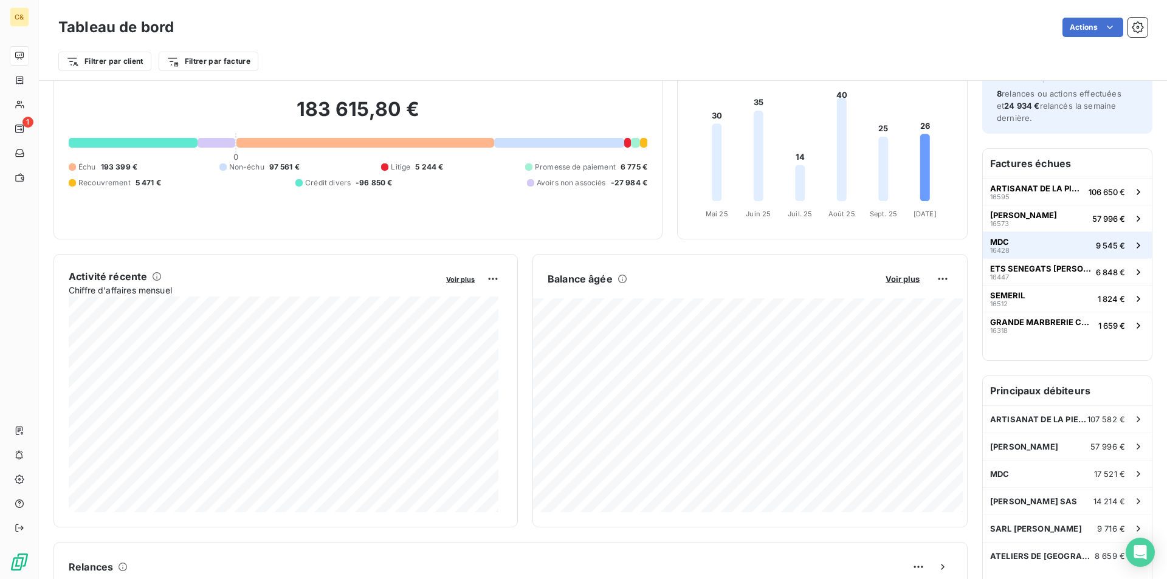
scroll to position [183, 0]
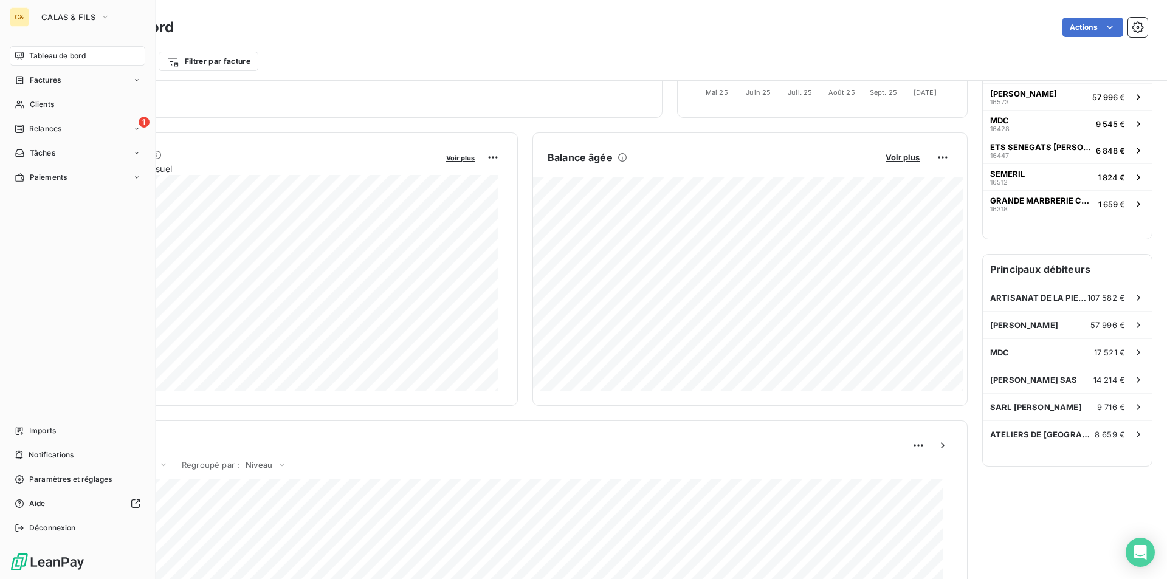
click at [38, 129] on span "Relances" at bounding box center [45, 128] width 32 height 11
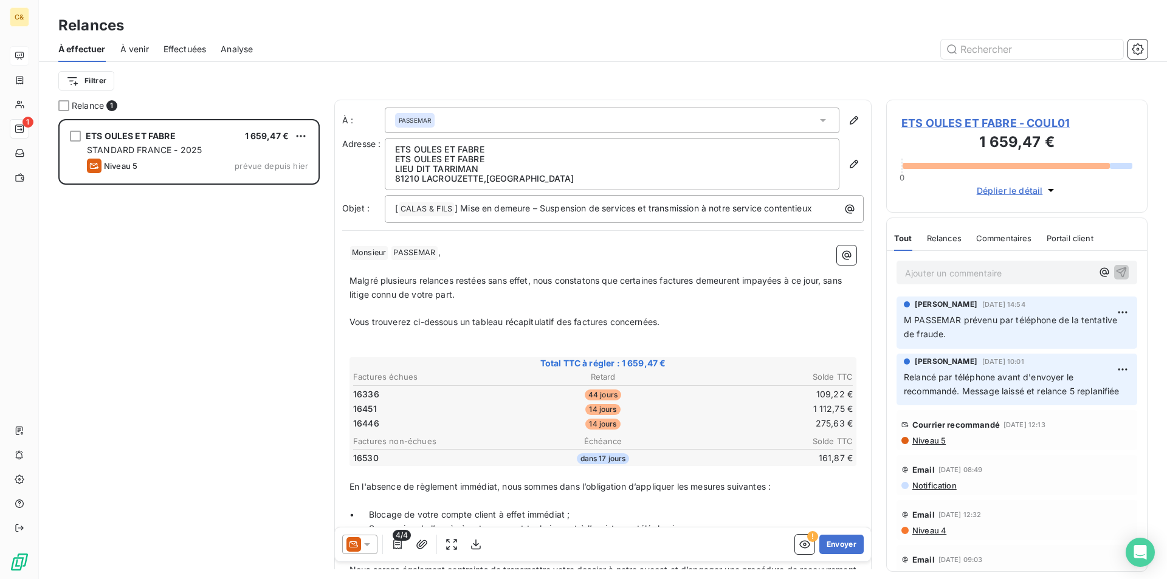
scroll to position [451, 252]
click at [181, 52] on span "Effectuées" at bounding box center [185, 49] width 43 height 12
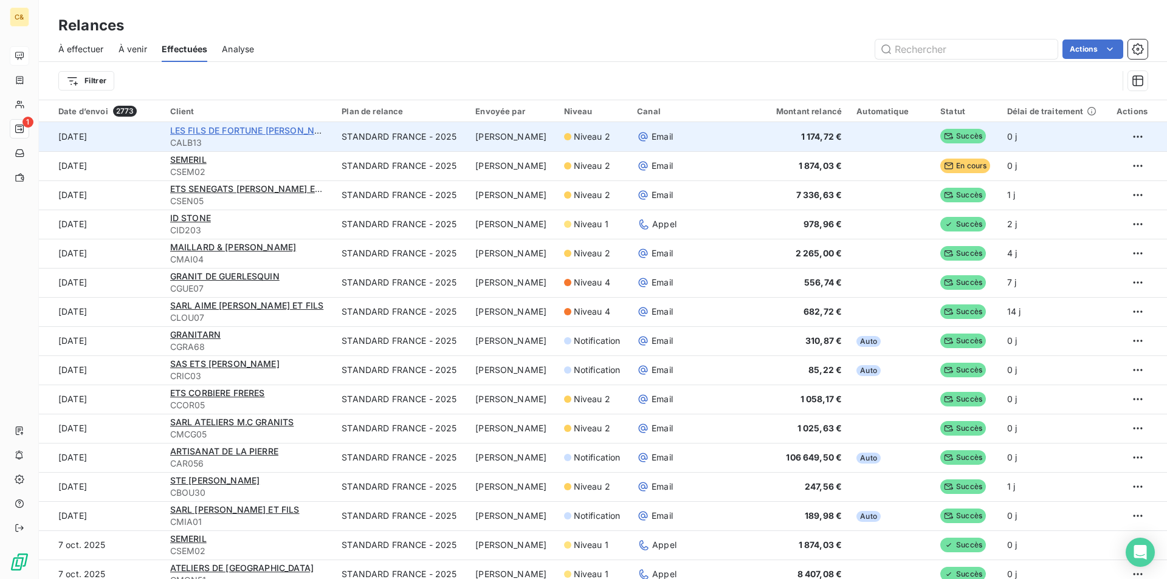
click at [212, 126] on span "LES FILS DE FORTUNE [PERSON_NAME]" at bounding box center [253, 130] width 167 height 10
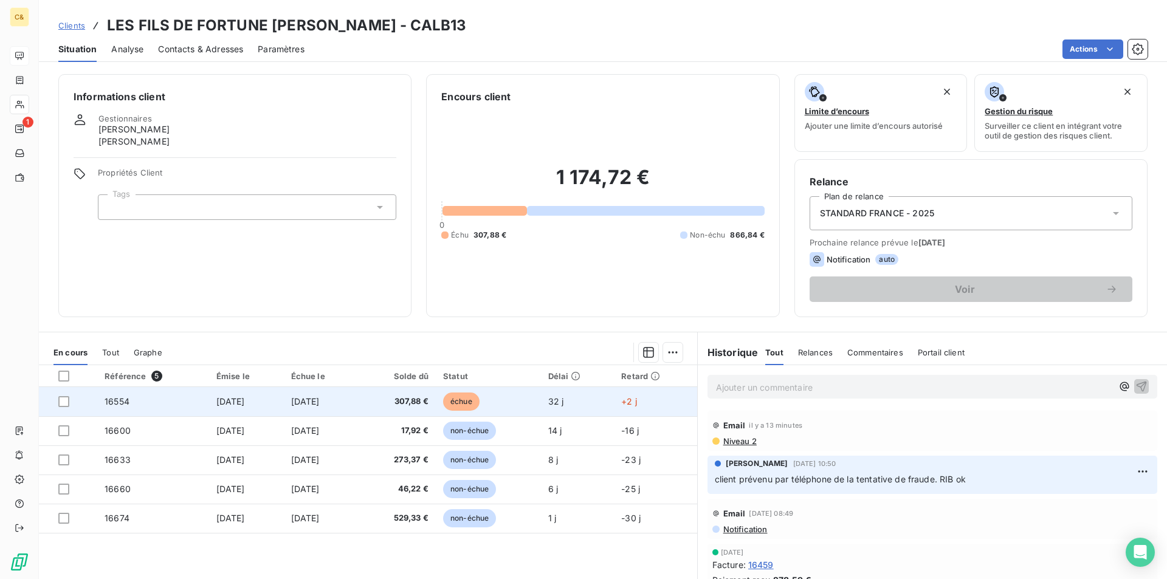
click at [541, 406] on td "échue" at bounding box center [488, 401] width 105 height 29
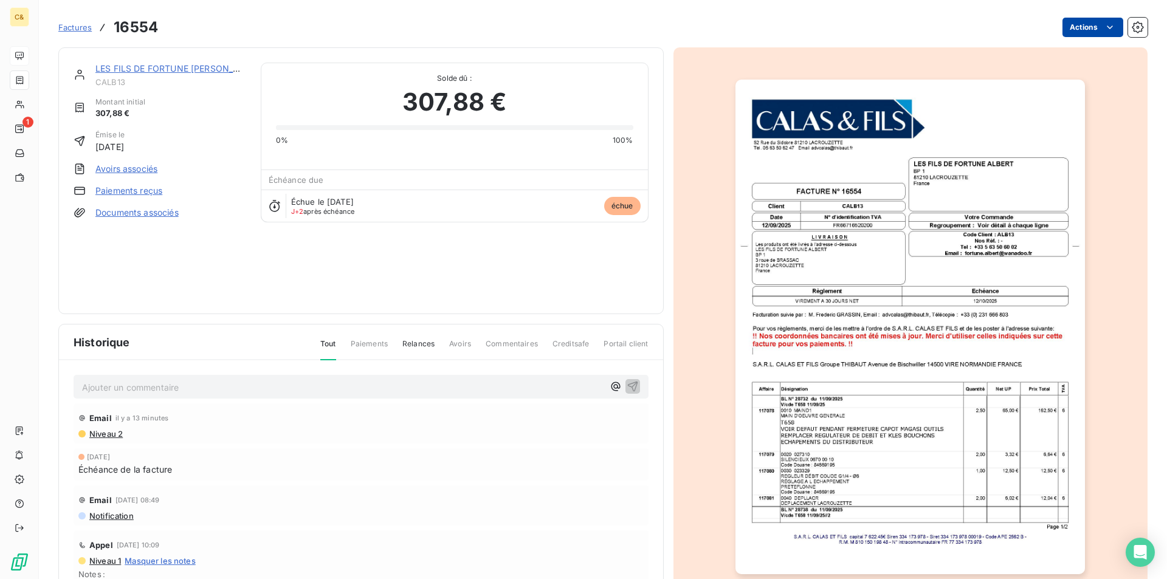
click at [1094, 28] on html "C& 1 Factures 16554 Actions LES FILS DE FORTUNE ALBERT CALB13 Montant initial 3…" at bounding box center [583, 289] width 1167 height 579
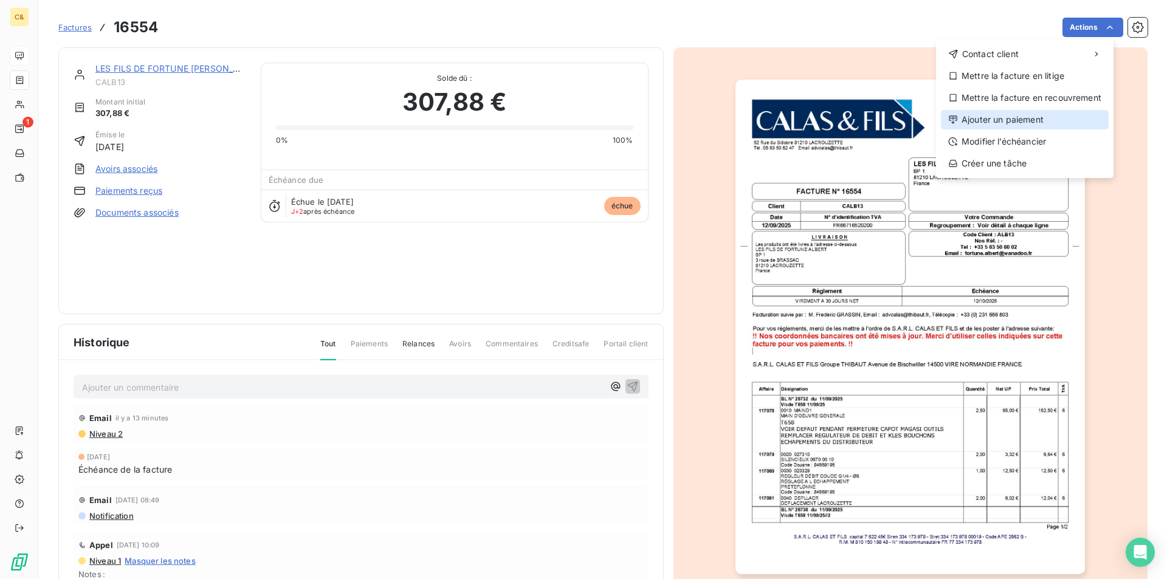
click at [985, 117] on div "Ajouter un paiement" at bounding box center [1025, 119] width 168 height 19
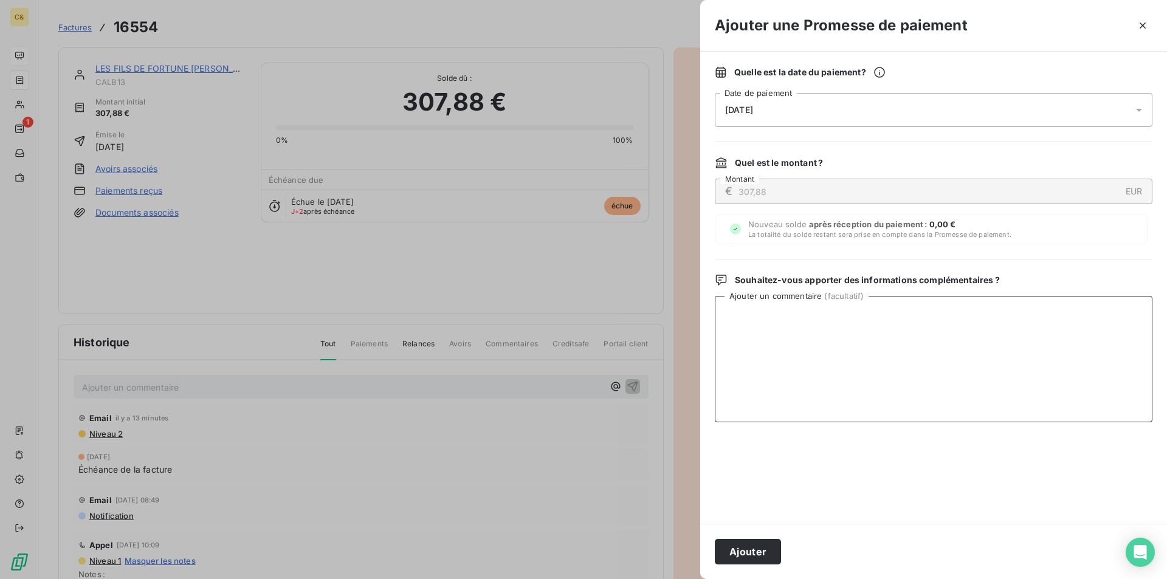
click at [804, 334] on textarea "Ajouter un commentaire ( facultatif )" at bounding box center [934, 359] width 438 height 126
type textarea "Paiement effectué le 14/10"
click at [731, 553] on button "Ajouter" at bounding box center [748, 552] width 66 height 26
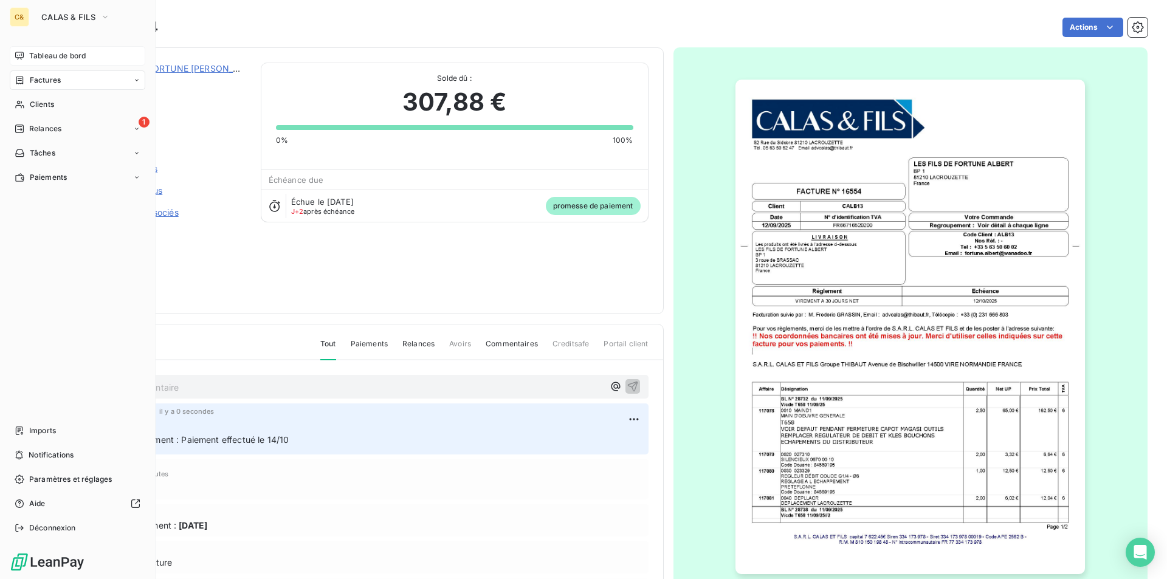
click at [60, 55] on span "Tableau de bord" at bounding box center [57, 55] width 57 height 11
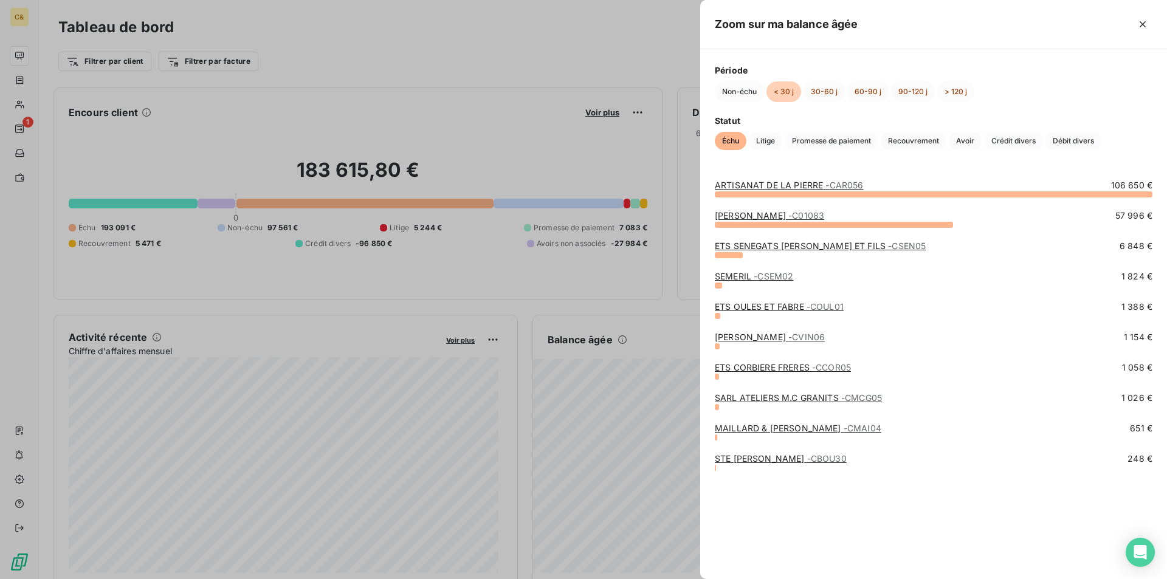
click at [772, 249] on link "ETS SENEGATS [PERSON_NAME] ET FILS - CSEN05" at bounding box center [820, 246] width 211 height 10
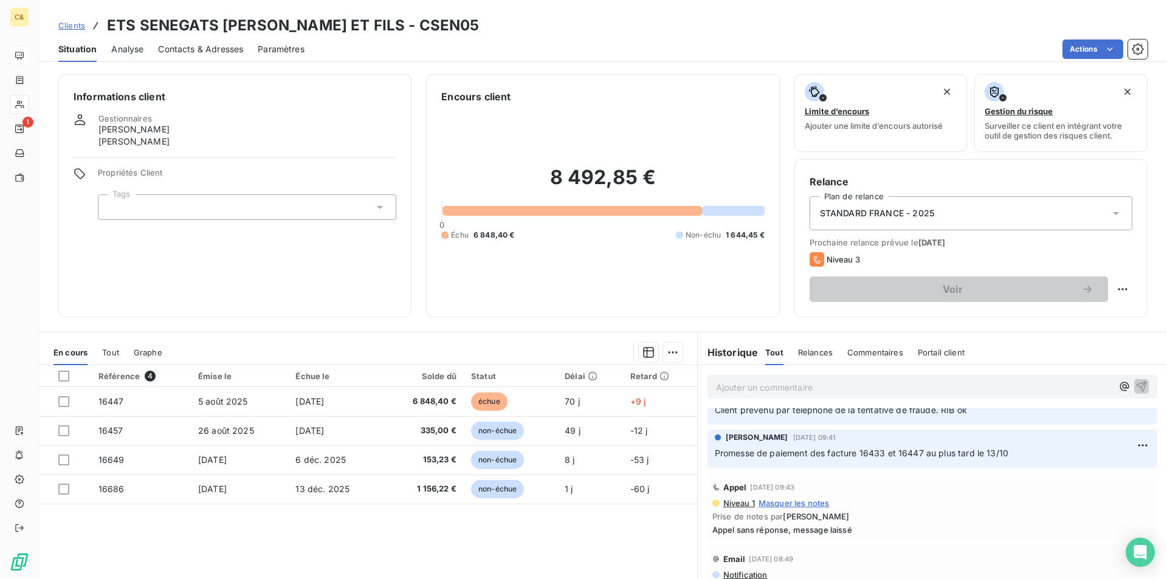
scroll to position [61, 0]
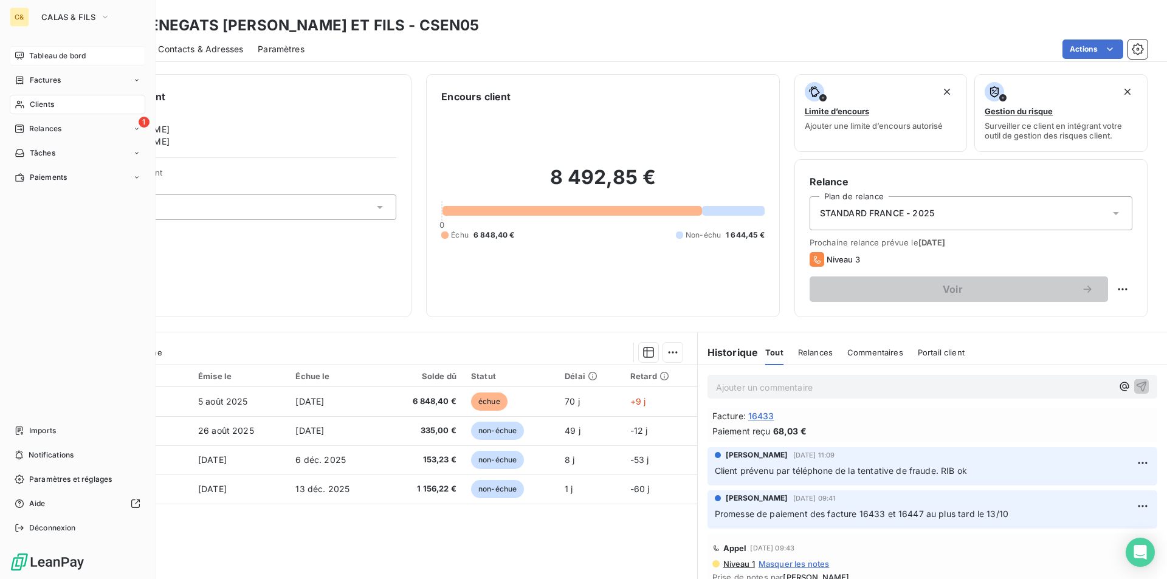
click at [44, 105] on span "Clients" at bounding box center [42, 104] width 24 height 11
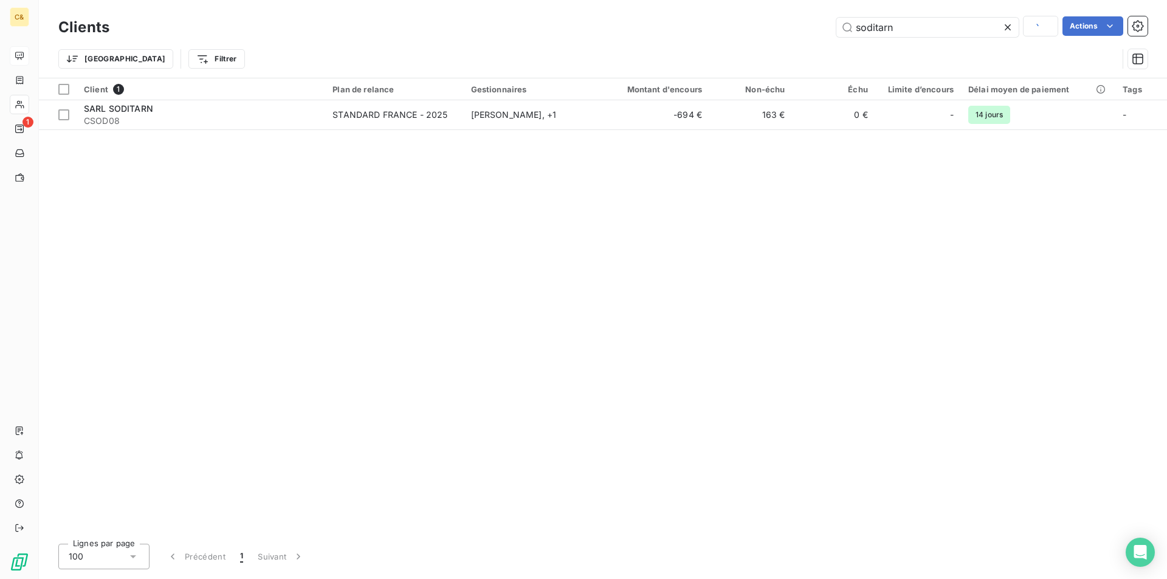
drag, startPoint x: 899, startPoint y: 27, endPoint x: 798, endPoint y: 26, distance: 100.3
click at [798, 26] on div "soditarn Actions" at bounding box center [636, 26] width 1024 height 21
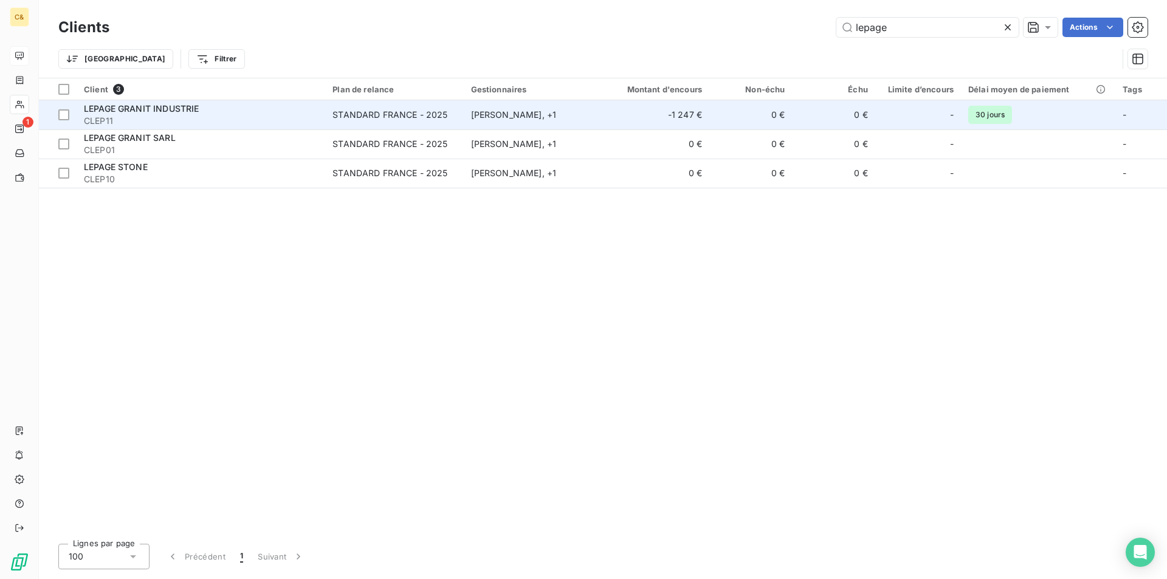
type input "lepage"
click at [229, 122] on span "CLEP11" at bounding box center [201, 121] width 234 height 12
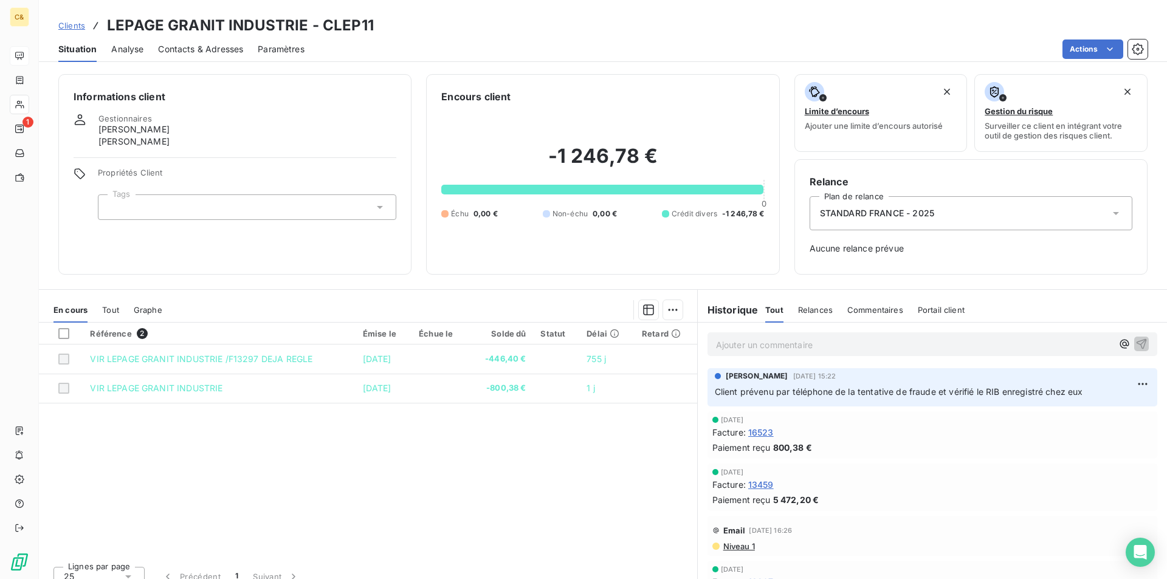
click at [596, 450] on div "Référence 2 Émise le Échue le Solde dû Statut Délai Retard VIR LEPAGE GRANIT IN…" at bounding box center [368, 440] width 658 height 234
click at [502, 464] on div "Référence 2 Émise le Échue le Solde dû Statut Délai Retard VIR LEPAGE GRANIT IN…" at bounding box center [368, 440] width 658 height 234
drag, startPoint x: 543, startPoint y: 458, endPoint x: 519, endPoint y: 406, distance: 57.4
click at [543, 458] on div "Référence 2 Émise le Échue le Solde dû Statut Délai Retard VIR LEPAGE GRANIT IN…" at bounding box center [368, 440] width 658 height 234
click at [578, 454] on div "Référence 2 Émise le Échue le Solde dû Statut Délai Retard VIR LEPAGE GRANIT IN…" at bounding box center [368, 440] width 658 height 234
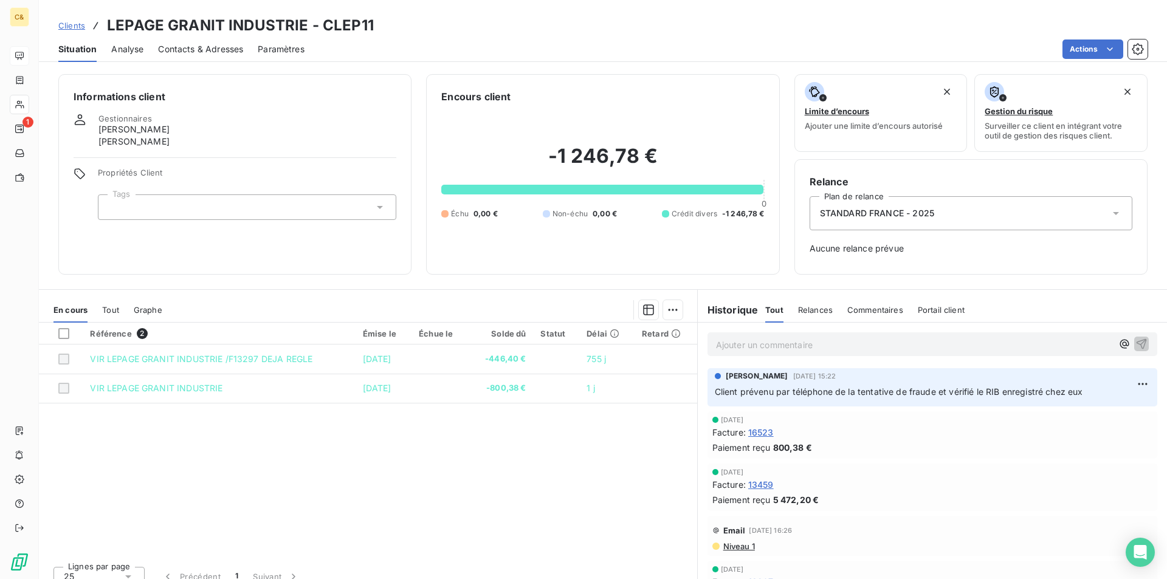
click at [795, 345] on p "Ajouter un commentaire ﻿" at bounding box center [914, 344] width 396 height 15
drag, startPoint x: 116, startPoint y: 20, endPoint x: 122, endPoint y: 50, distance: 31.1
click at [107, 22] on h3 "LEPAGE GRANIT INDUSTRIE - CLEP11" at bounding box center [240, 26] width 267 height 22
copy h3 "LEPAGE GRANIT INDUSTRIE"
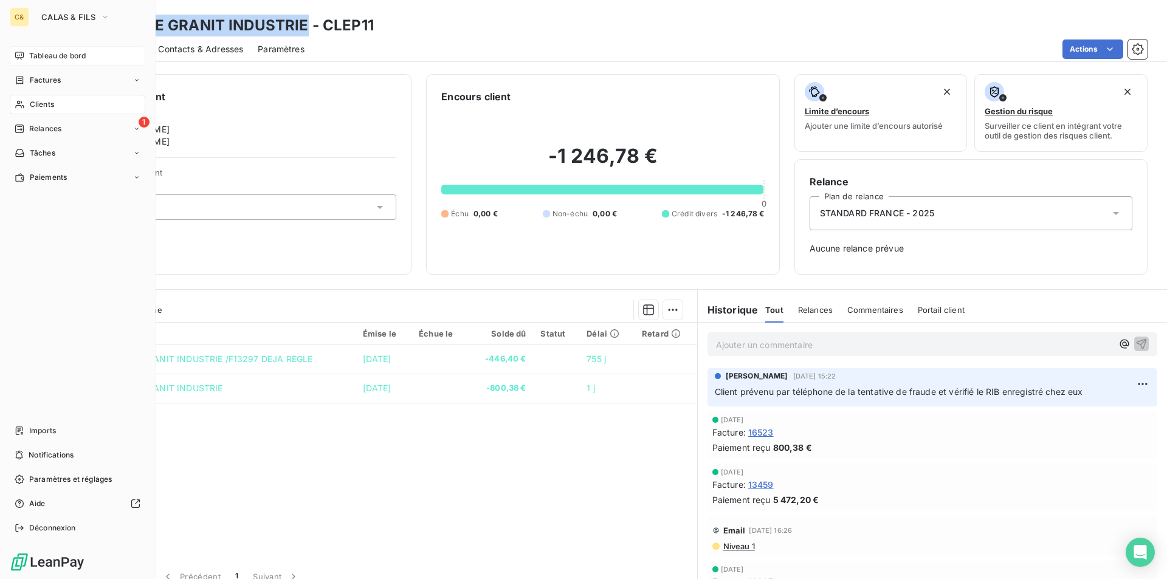
click at [49, 50] on div "Tableau de bord" at bounding box center [78, 55] width 136 height 19
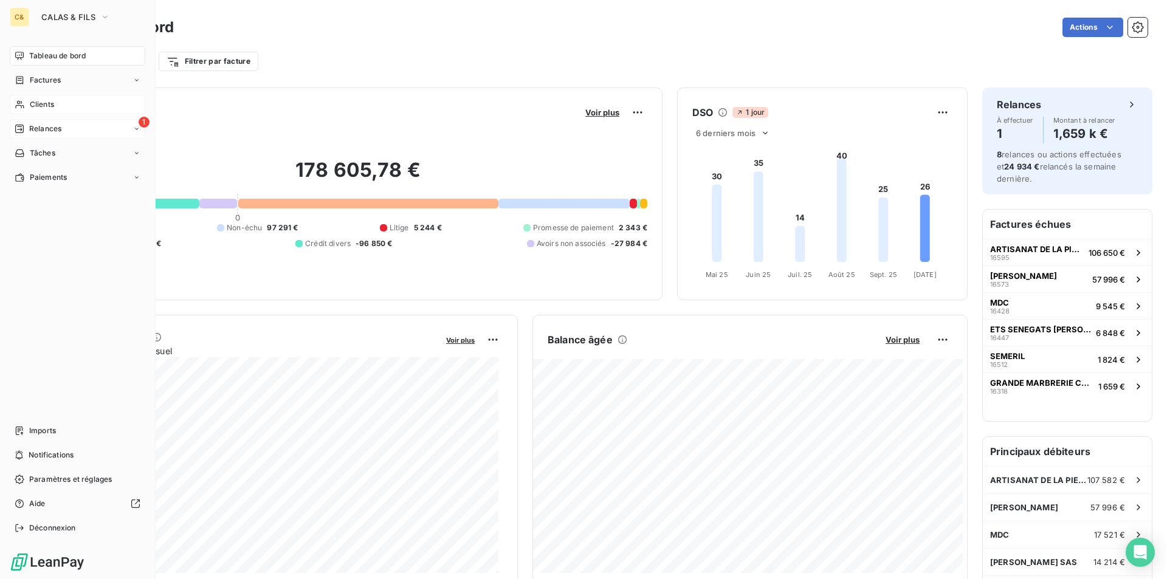
click at [45, 129] on span "Relances" at bounding box center [45, 128] width 32 height 11
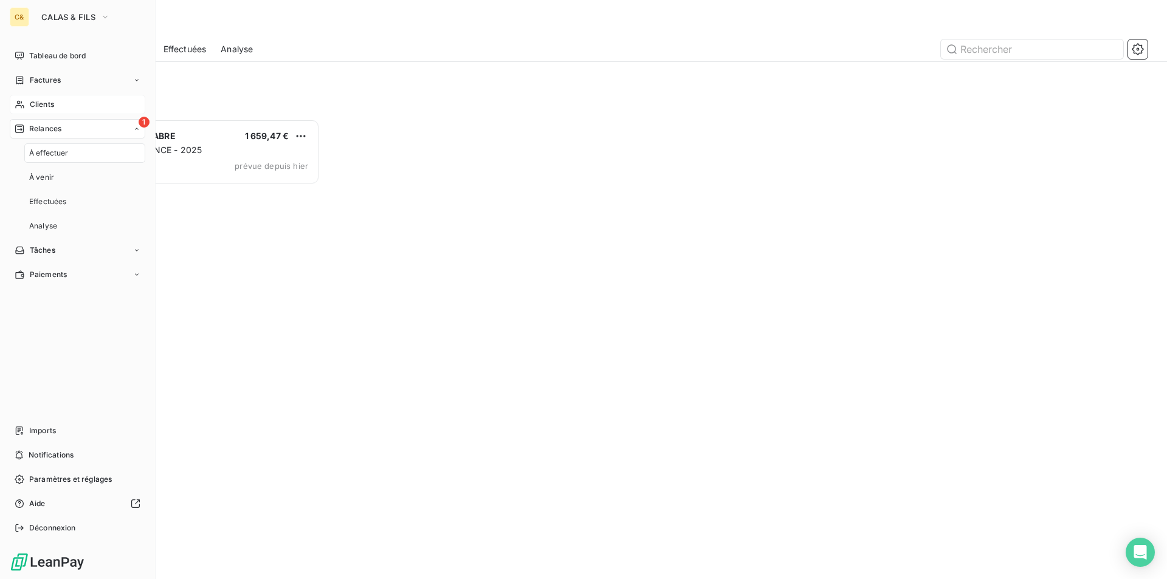
scroll to position [451, 252]
